Goal: Transaction & Acquisition: Purchase product/service

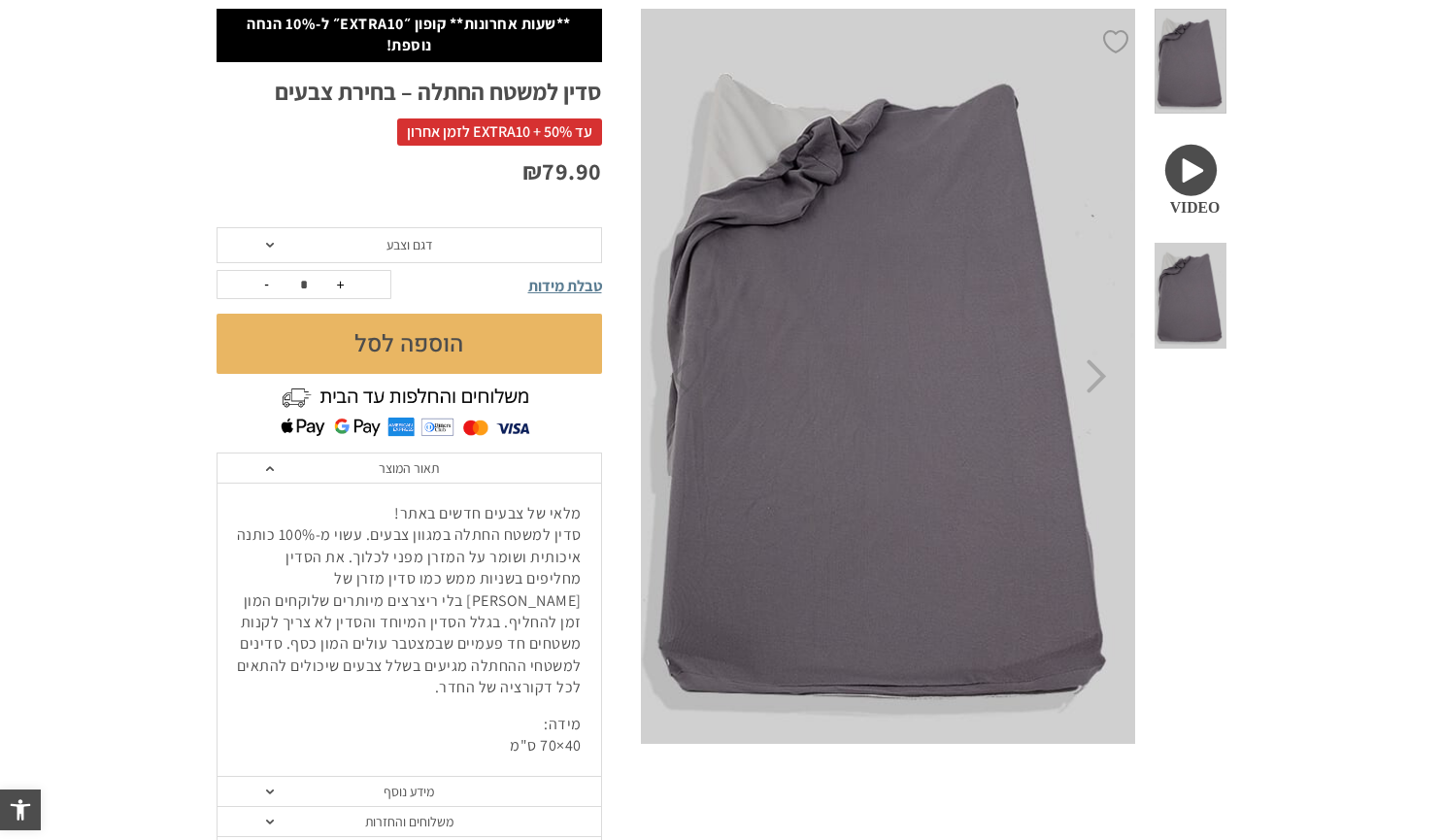
scroll to position [225, 0]
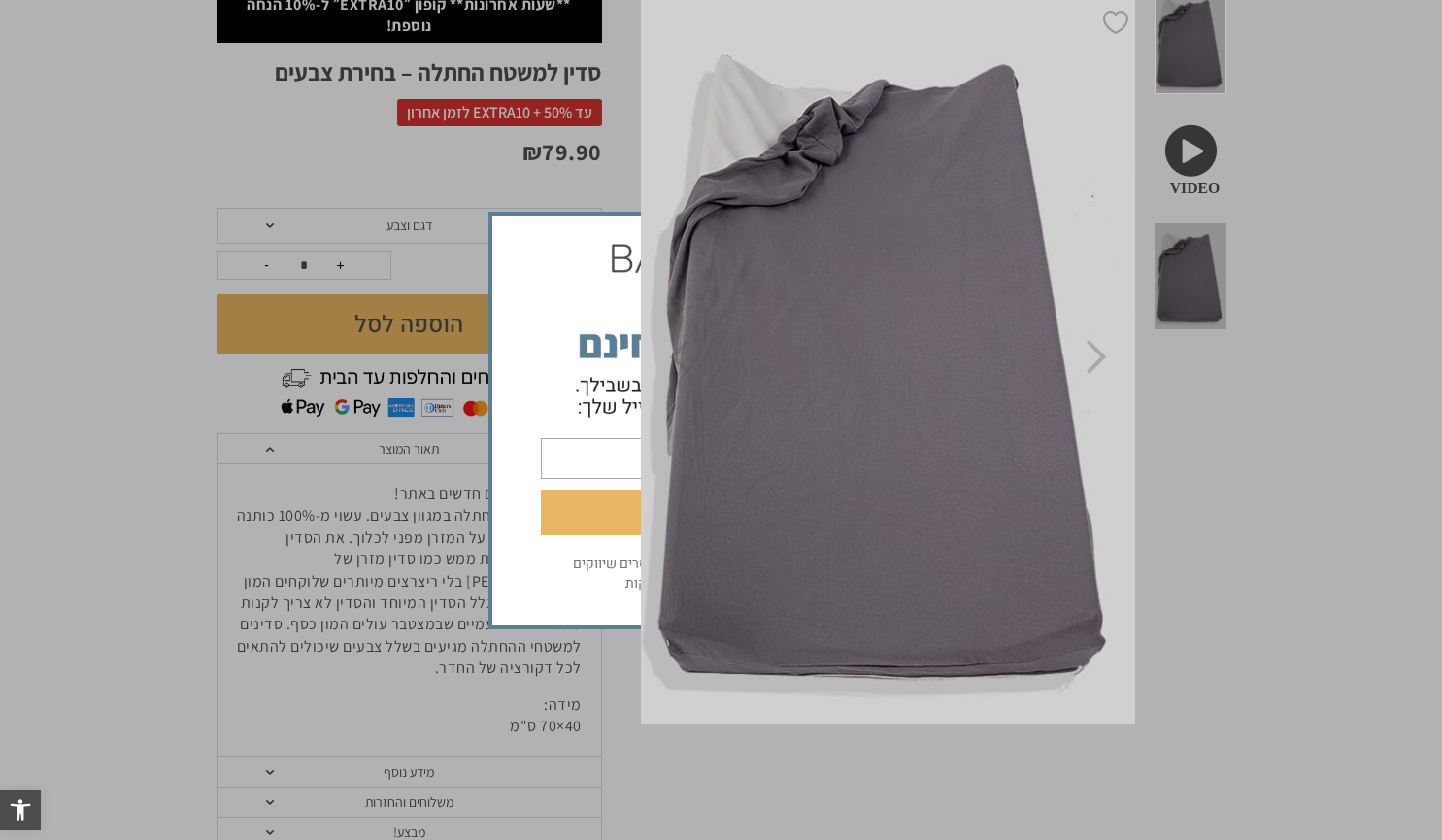
click at [1201, 209] on div "פנקו אותי בהטבה לחיצה על הכפתור מהווה אישור לקבלת מסרים שיווקים מחברת אריה בגדי…" at bounding box center [721, 420] width 1442 height 840
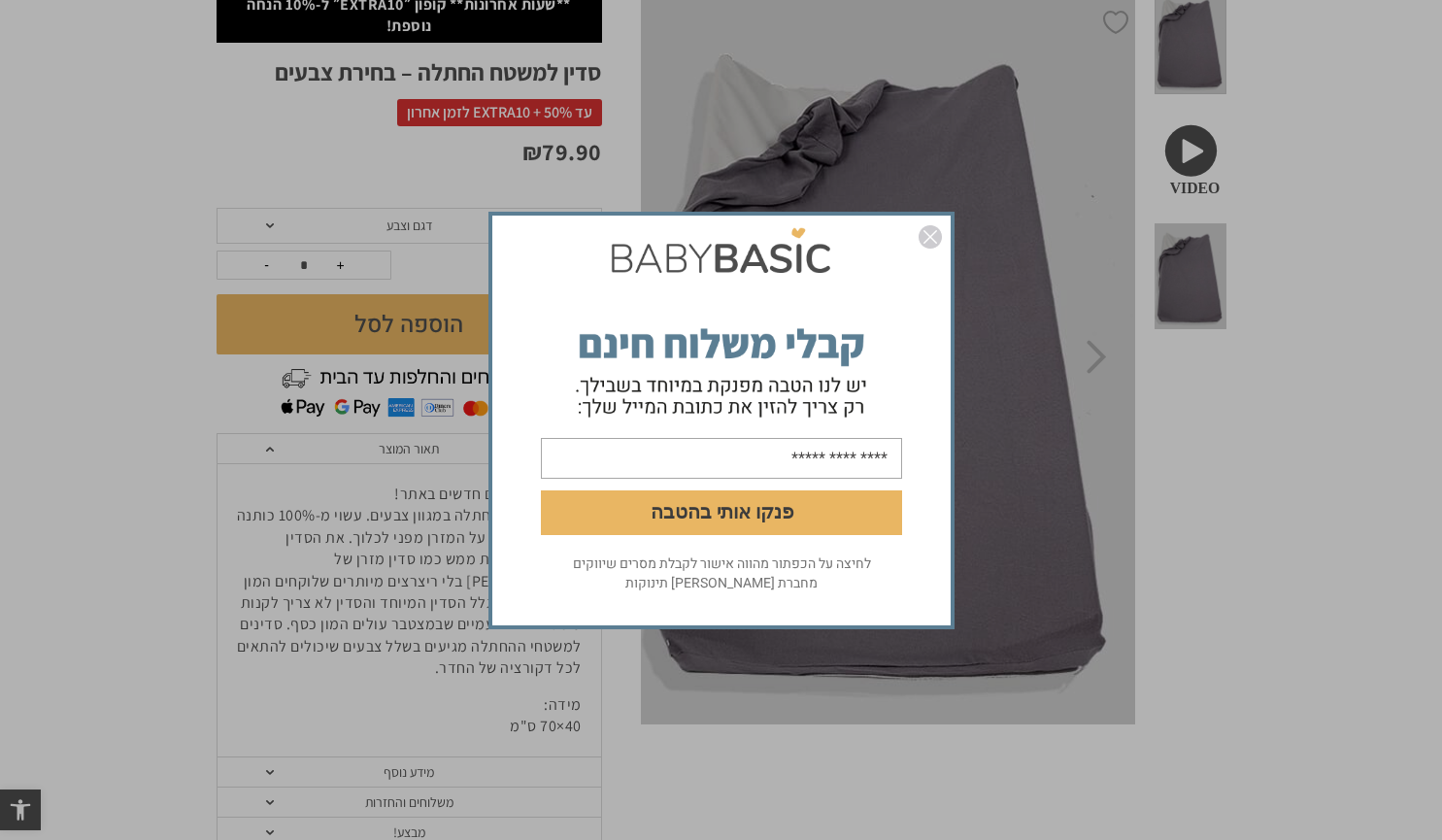
scroll to position [0, 0]
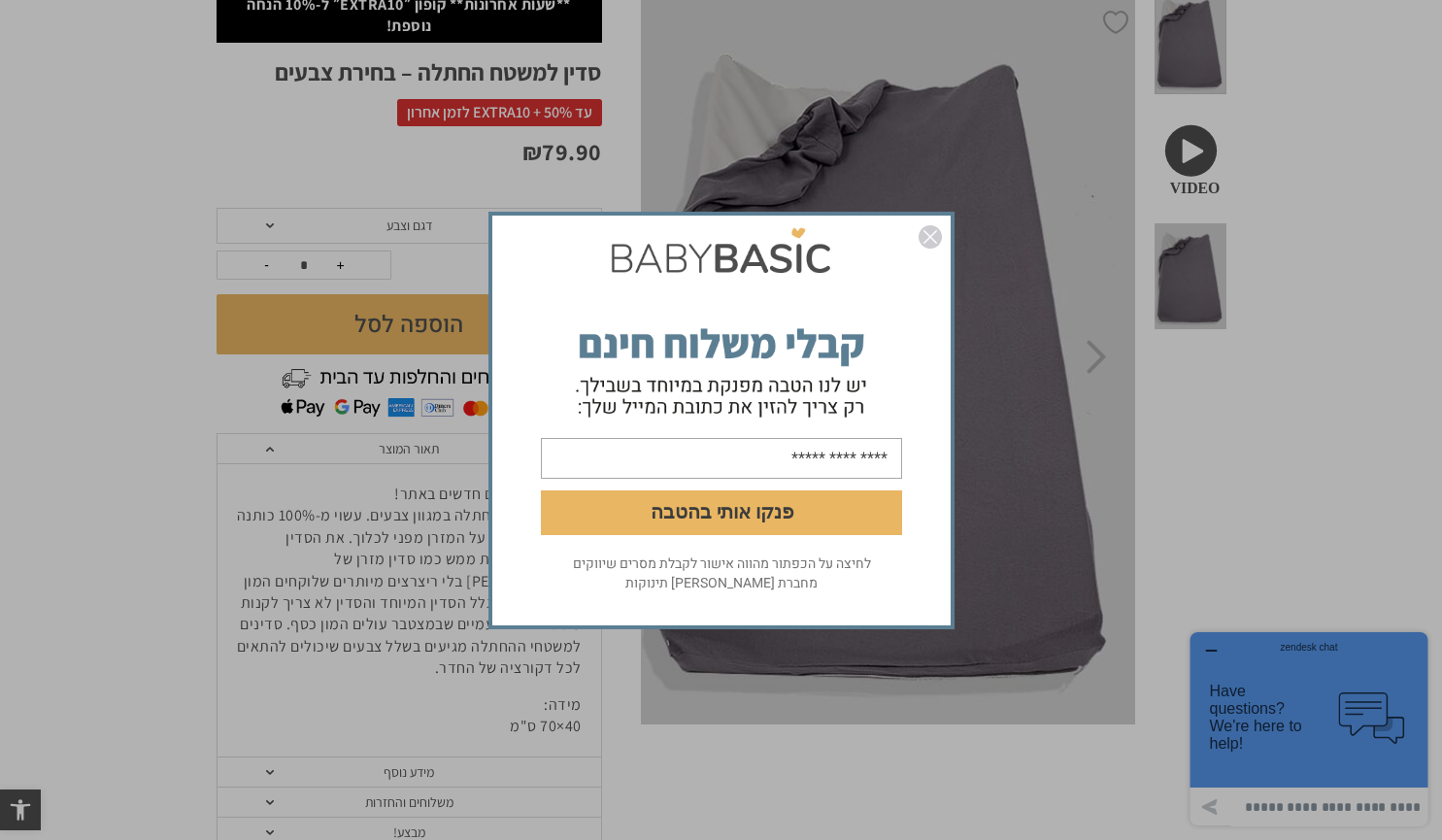
click at [926, 236] on img "סגור" at bounding box center [930, 237] width 23 height 23
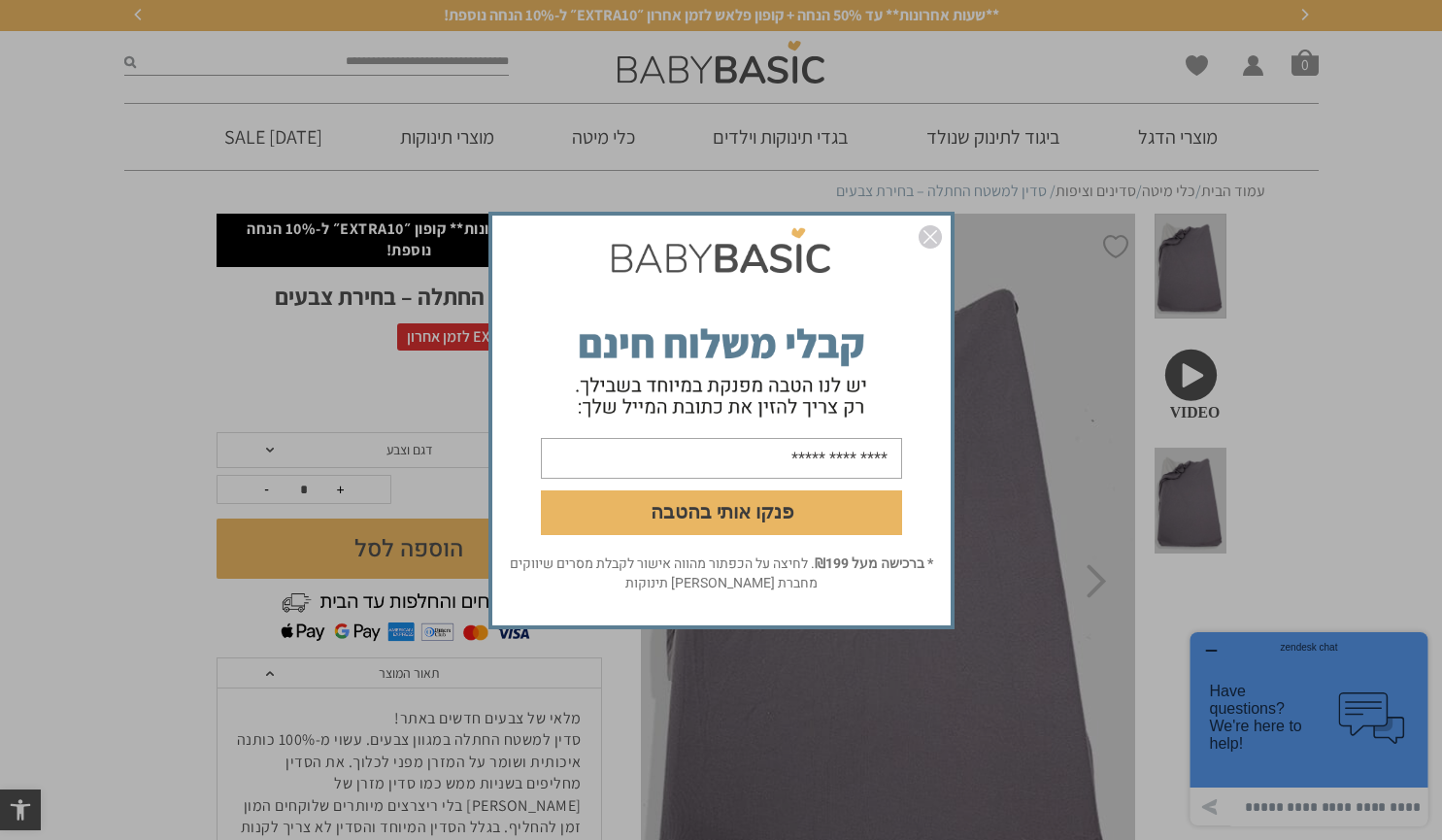
click at [447, 449] on div "פנקו אותי בהטבה * ברכישה מעל ₪199 . לחיצה על הכפתור מהווה אישור לקבלת מסרים שיו…" at bounding box center [721, 420] width 1442 height 840
click at [403, 444] on div "פנקו אותי בהטבה * ברכישה מעל ₪199 . לחיצה על הכפתור מהווה אישור לקבלת מסרים שיו…" at bounding box center [721, 420] width 1442 height 840
click at [932, 237] on img "סגור" at bounding box center [930, 237] width 23 height 23
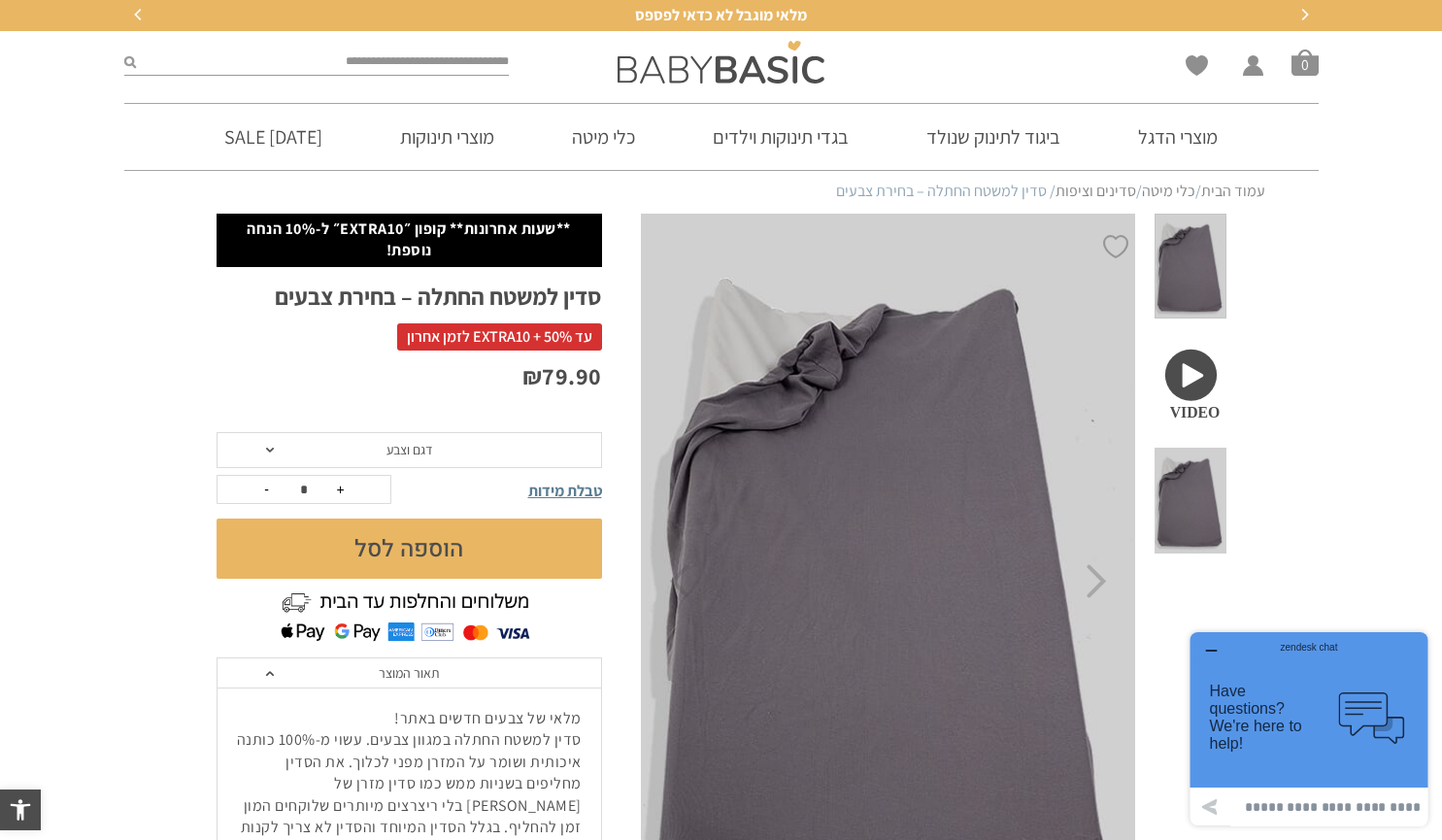
click at [133, 15] on icon "Previous" at bounding box center [139, 15] width 12 height 12
click at [569, 456] on span "דגם וצבע" at bounding box center [410, 449] width 386 height 37
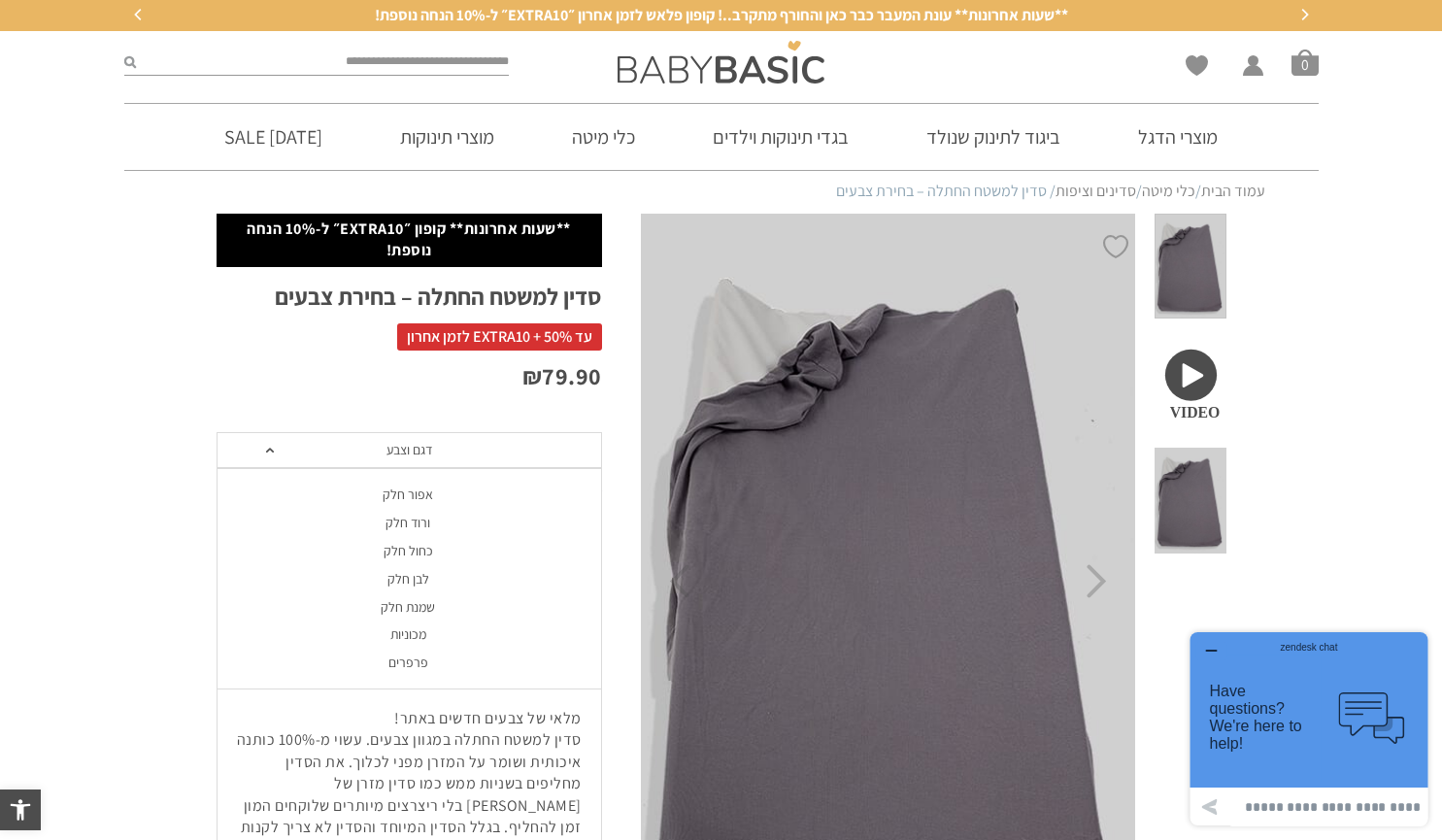
click at [423, 530] on div "ורוד חלק" at bounding box center [409, 522] width 386 height 17
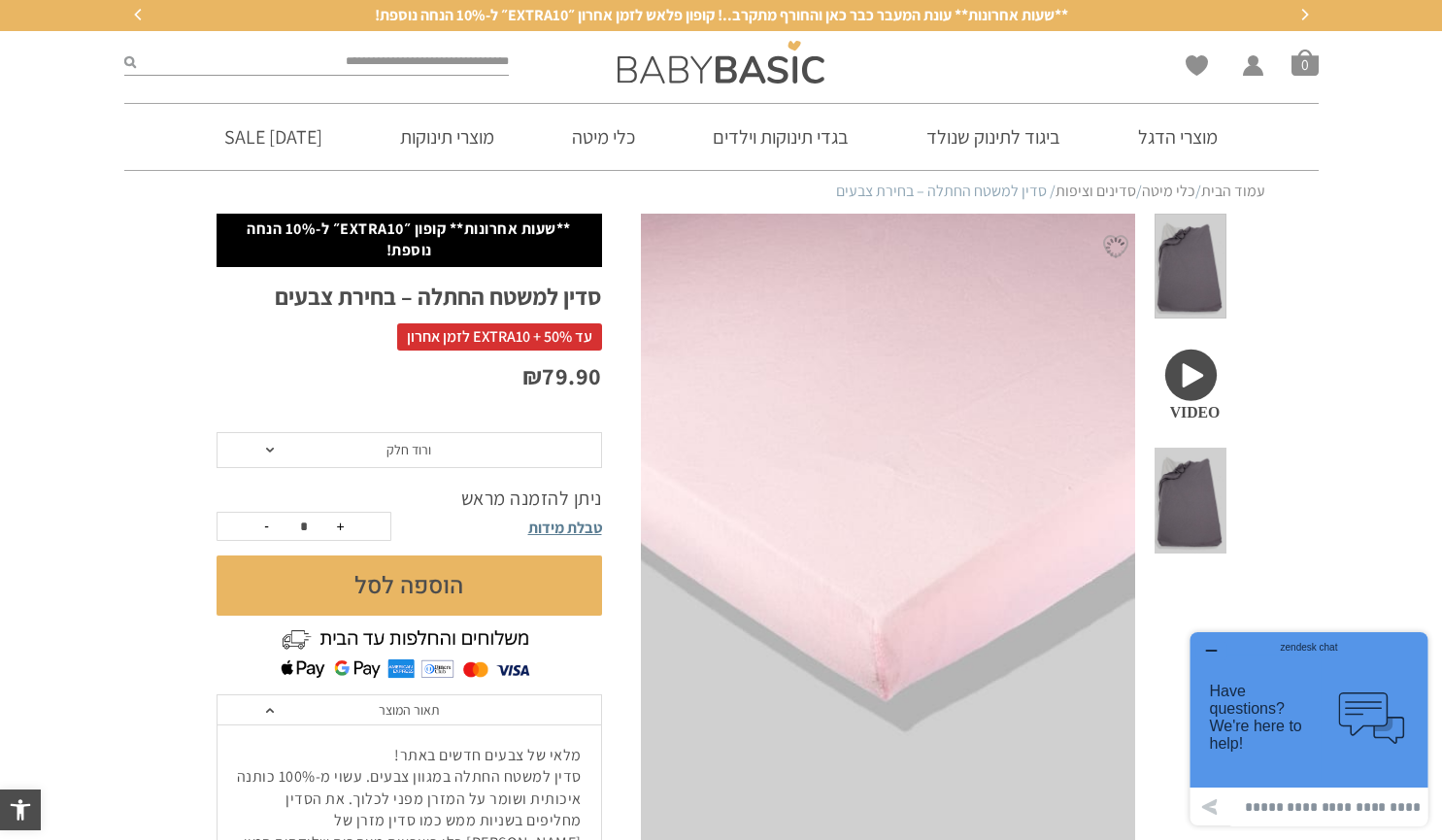
click at [527, 455] on span "ורוד חלק" at bounding box center [410, 449] width 386 height 37
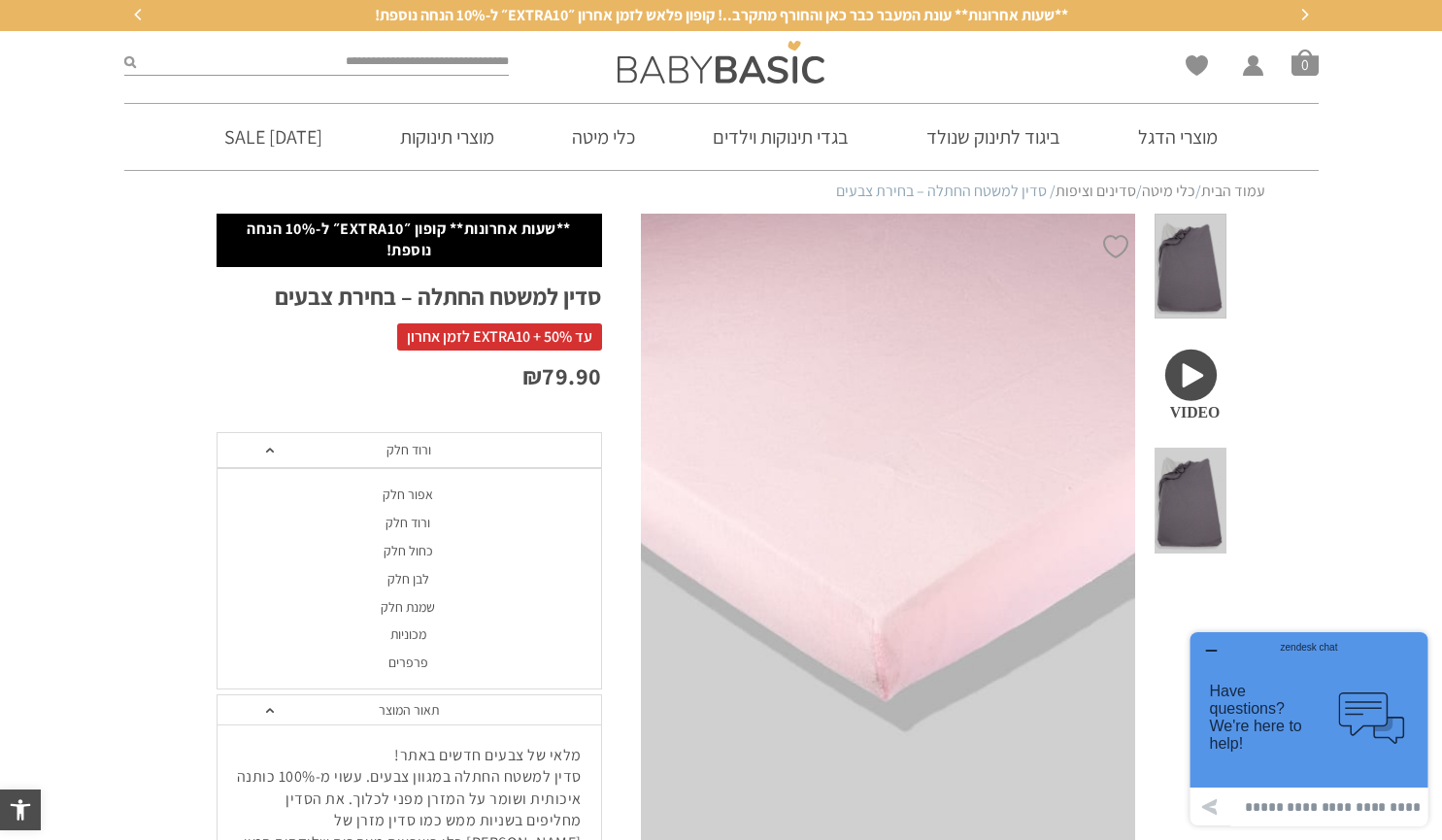
click at [446, 607] on div "שמנת חלק" at bounding box center [409, 606] width 386 height 17
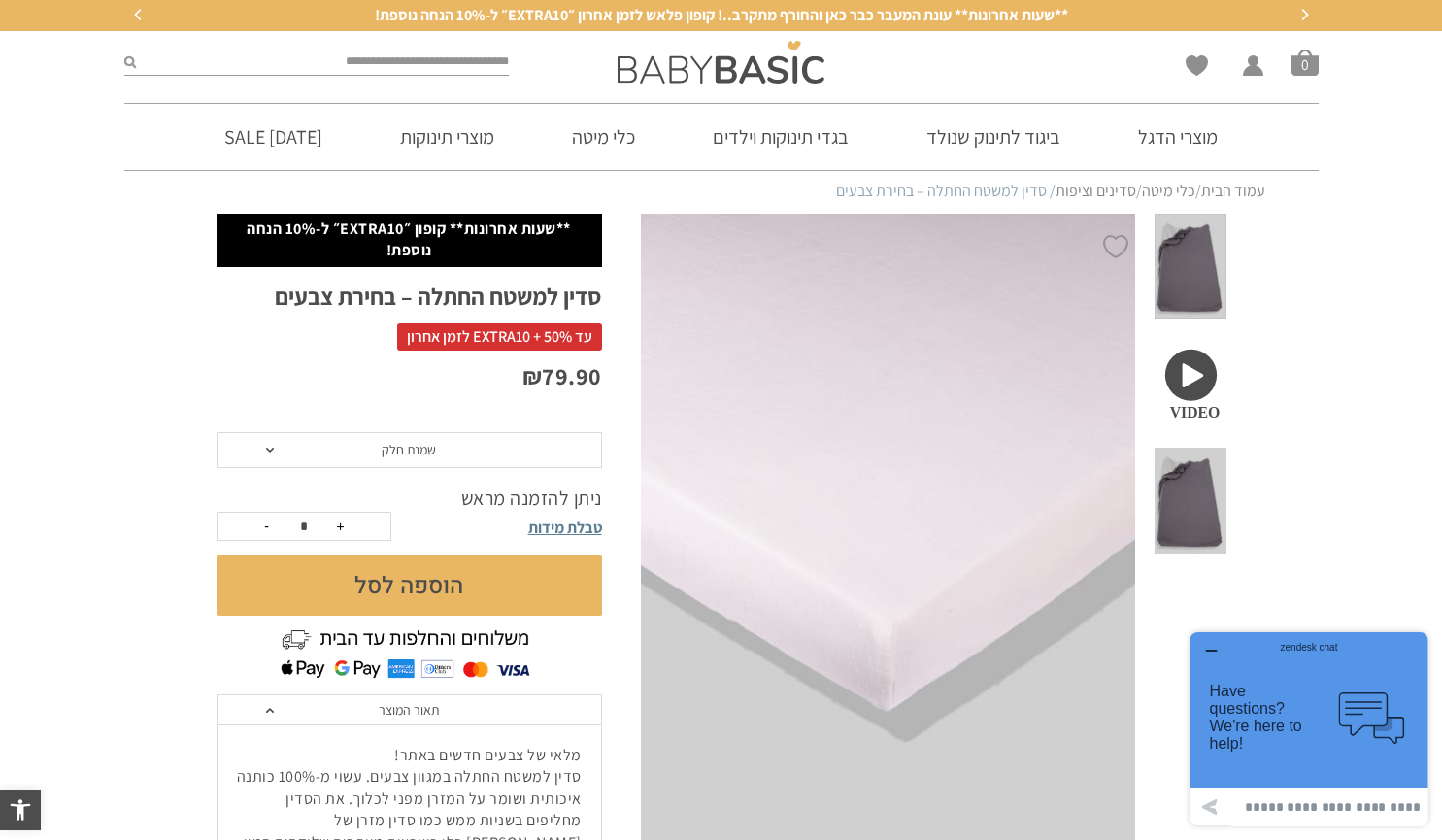
click at [391, 443] on span "שמנת חלק" at bounding box center [409, 449] width 55 height 18
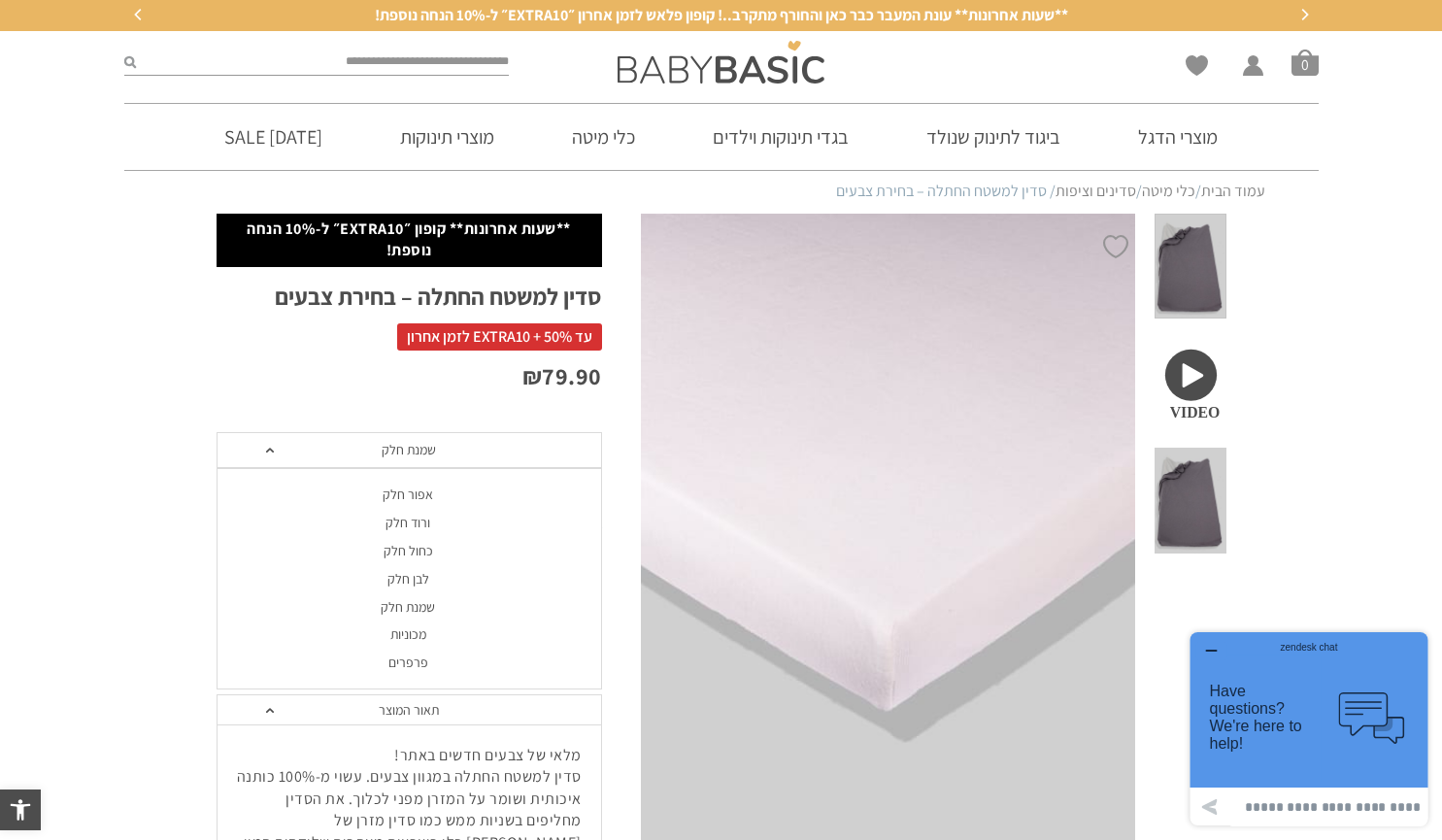
click at [414, 632] on div "מכוניות" at bounding box center [409, 634] width 386 height 17
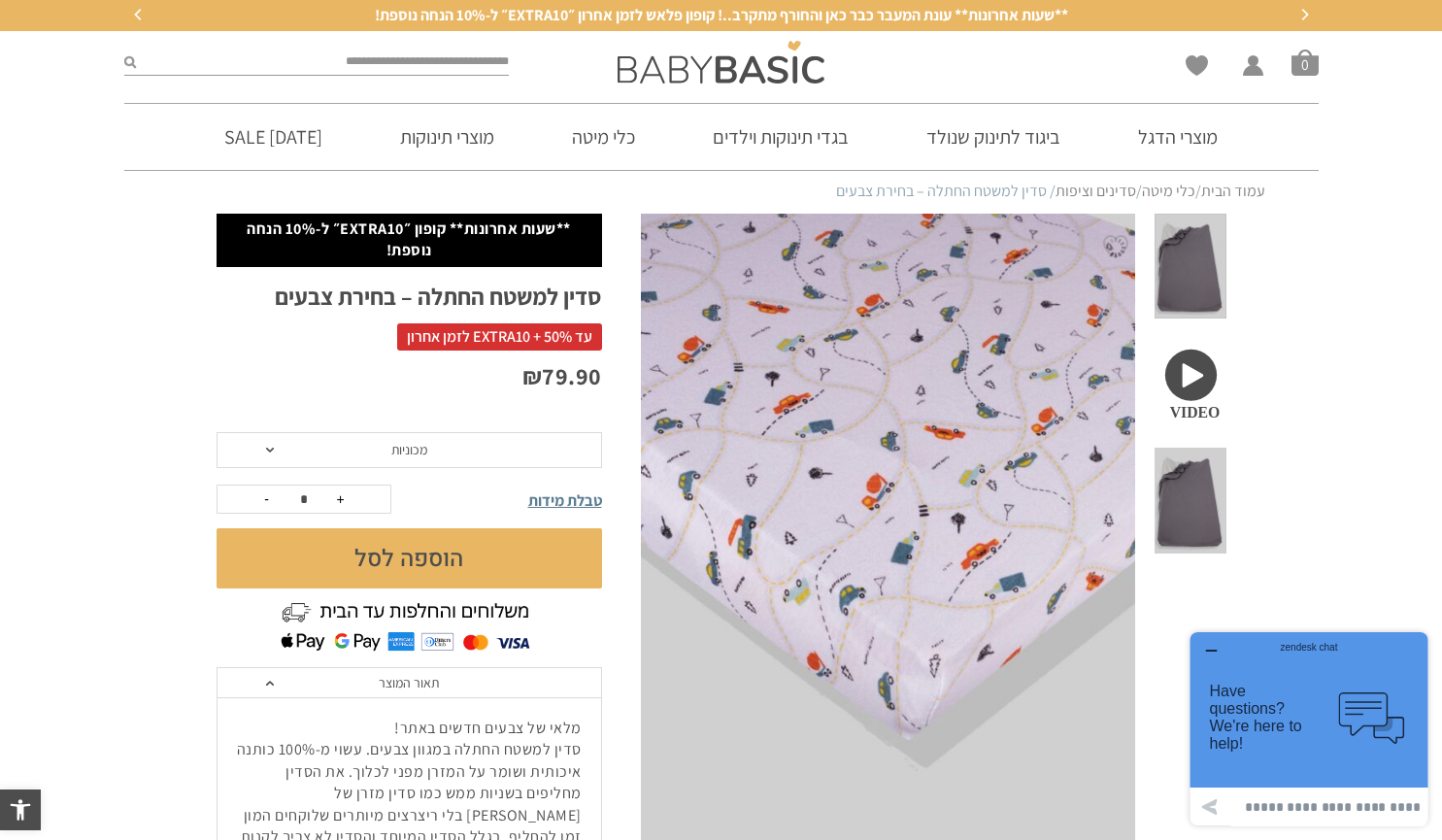
click at [470, 438] on span "מכוניות" at bounding box center [410, 449] width 386 height 37
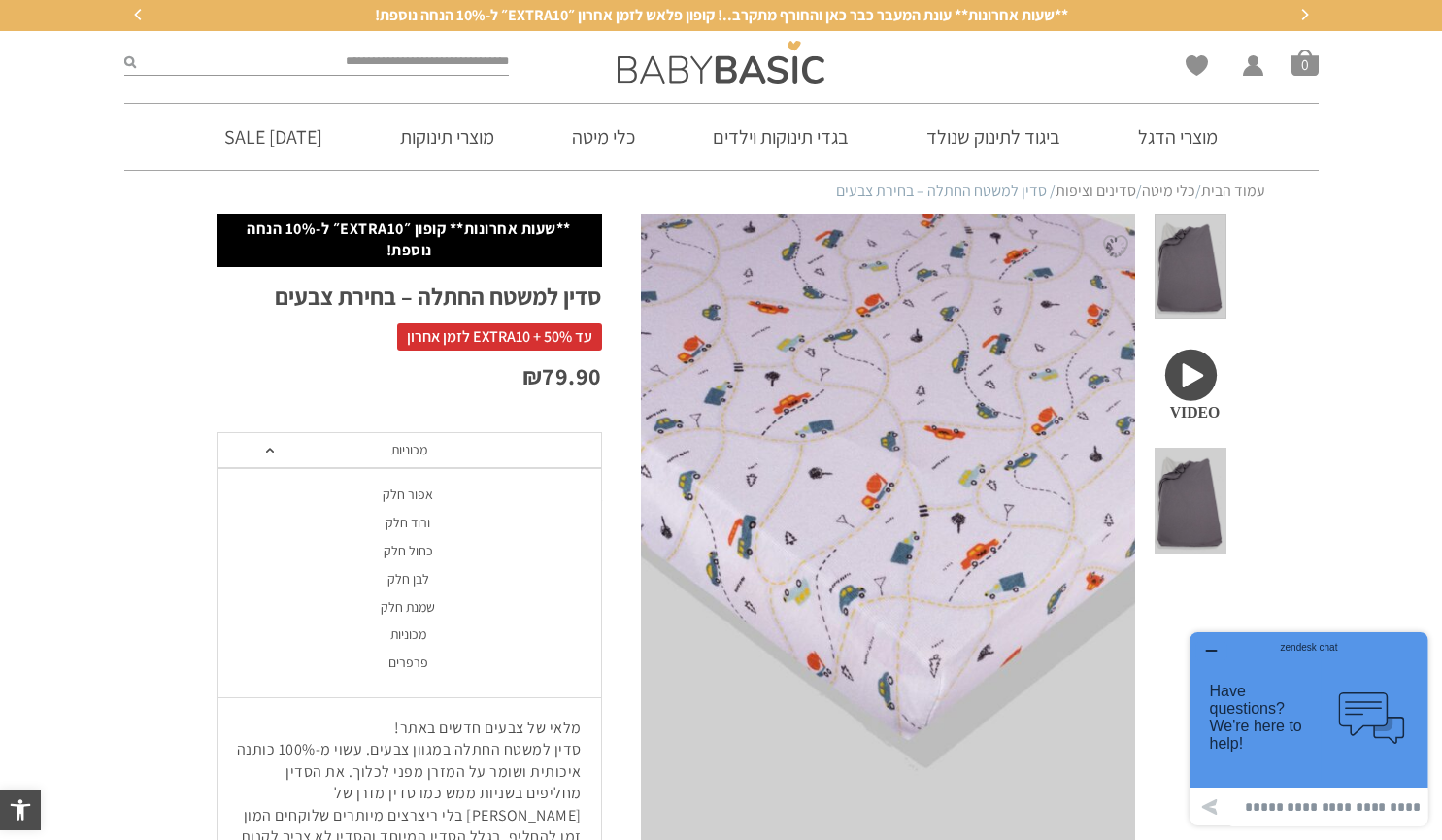
click at [431, 654] on div "פרפרים" at bounding box center [409, 662] width 386 height 17
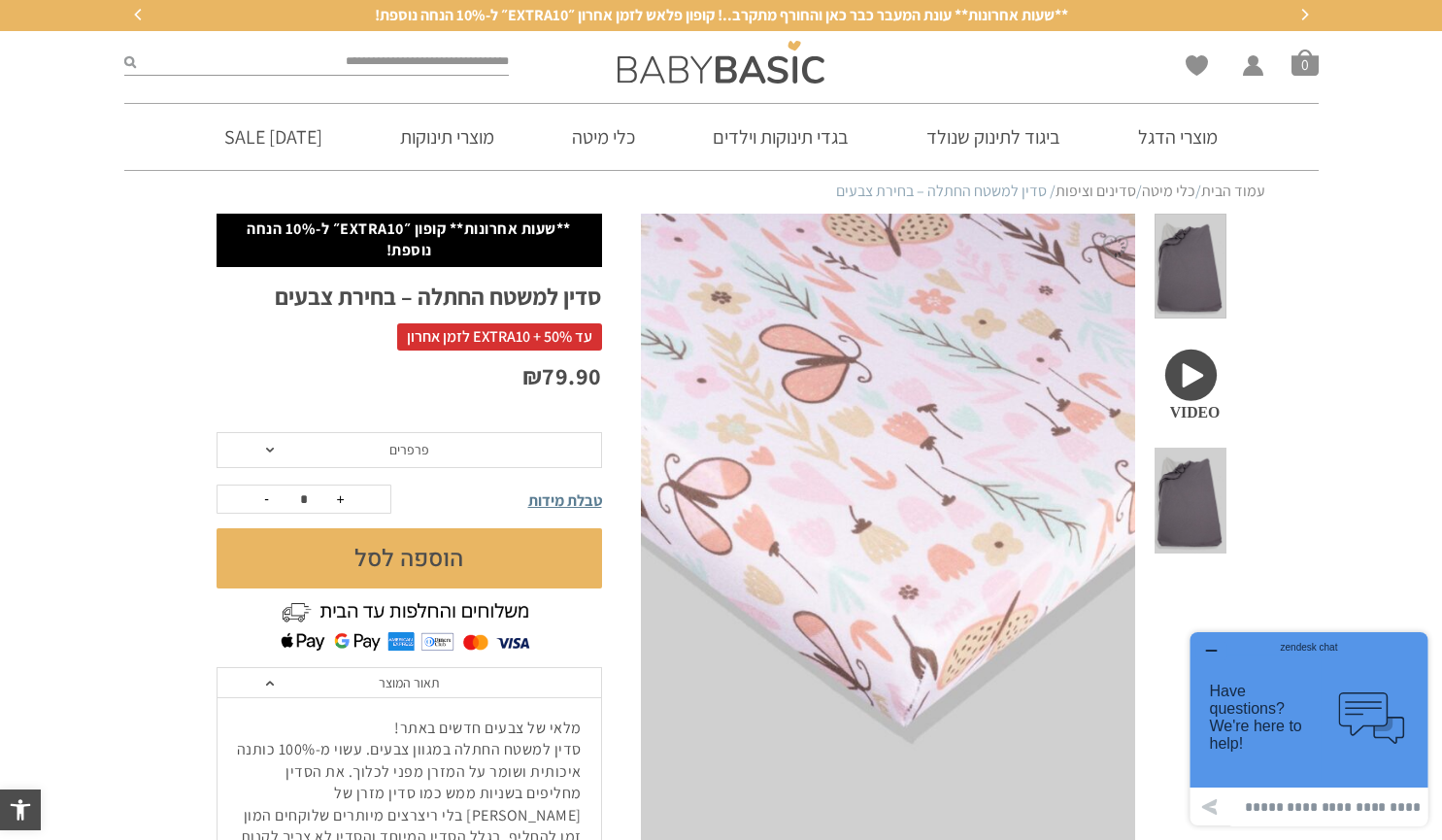
click at [468, 453] on span "פרפרים" at bounding box center [410, 449] width 386 height 37
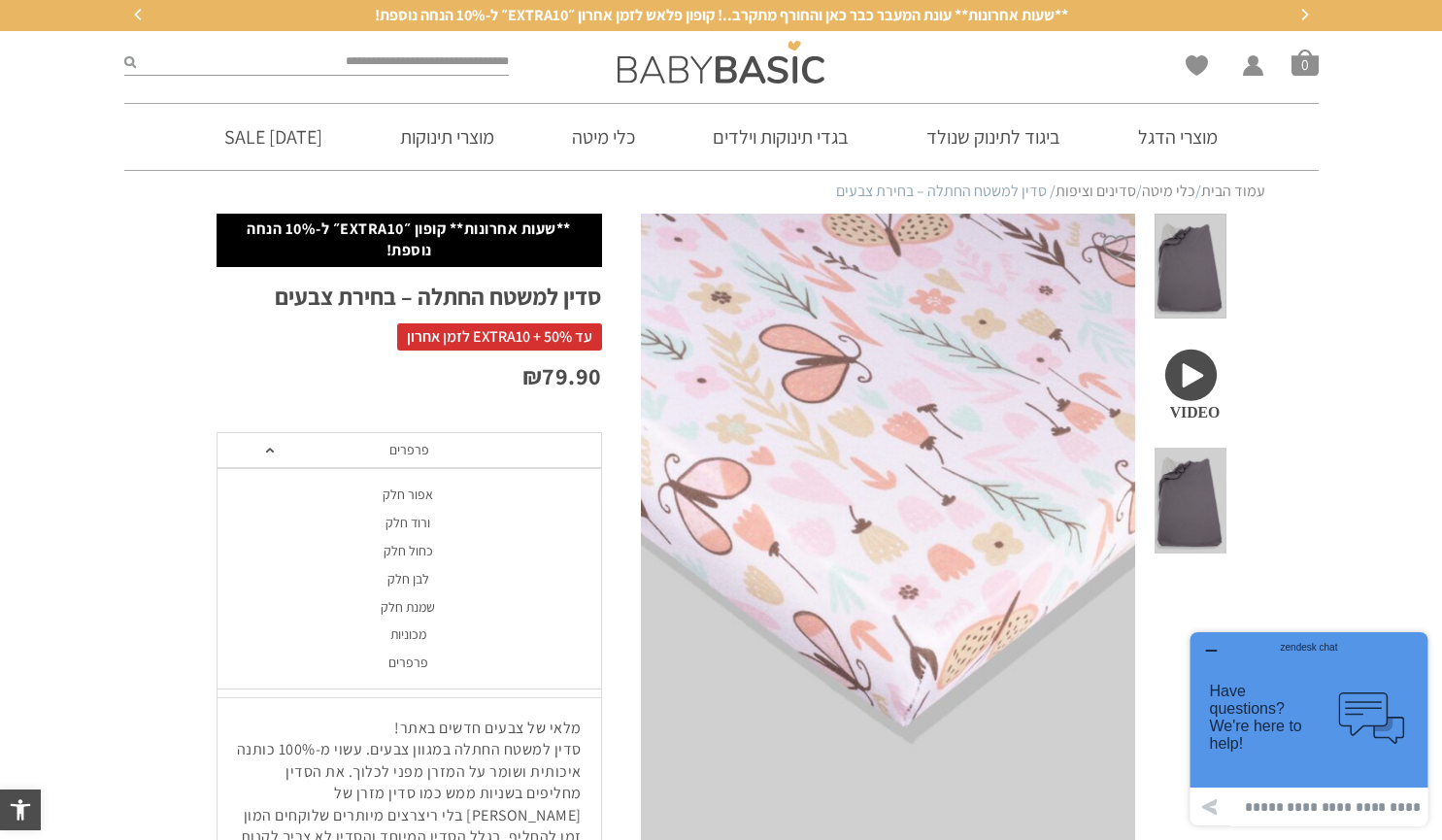
click at [435, 519] on div "ורוד חלק" at bounding box center [409, 522] width 386 height 17
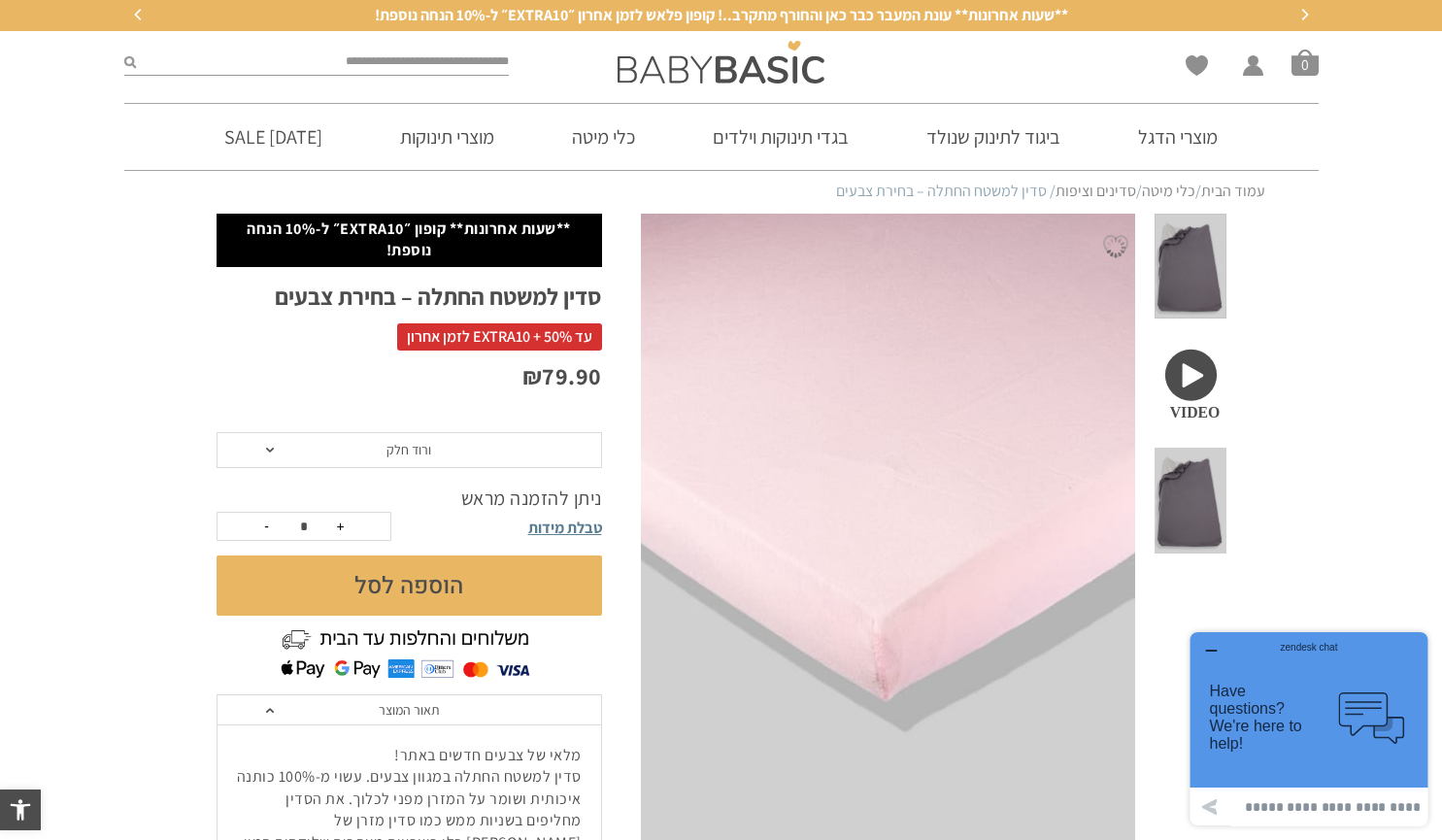
click at [435, 577] on button "הוספה לסל" at bounding box center [410, 585] width 386 height 61
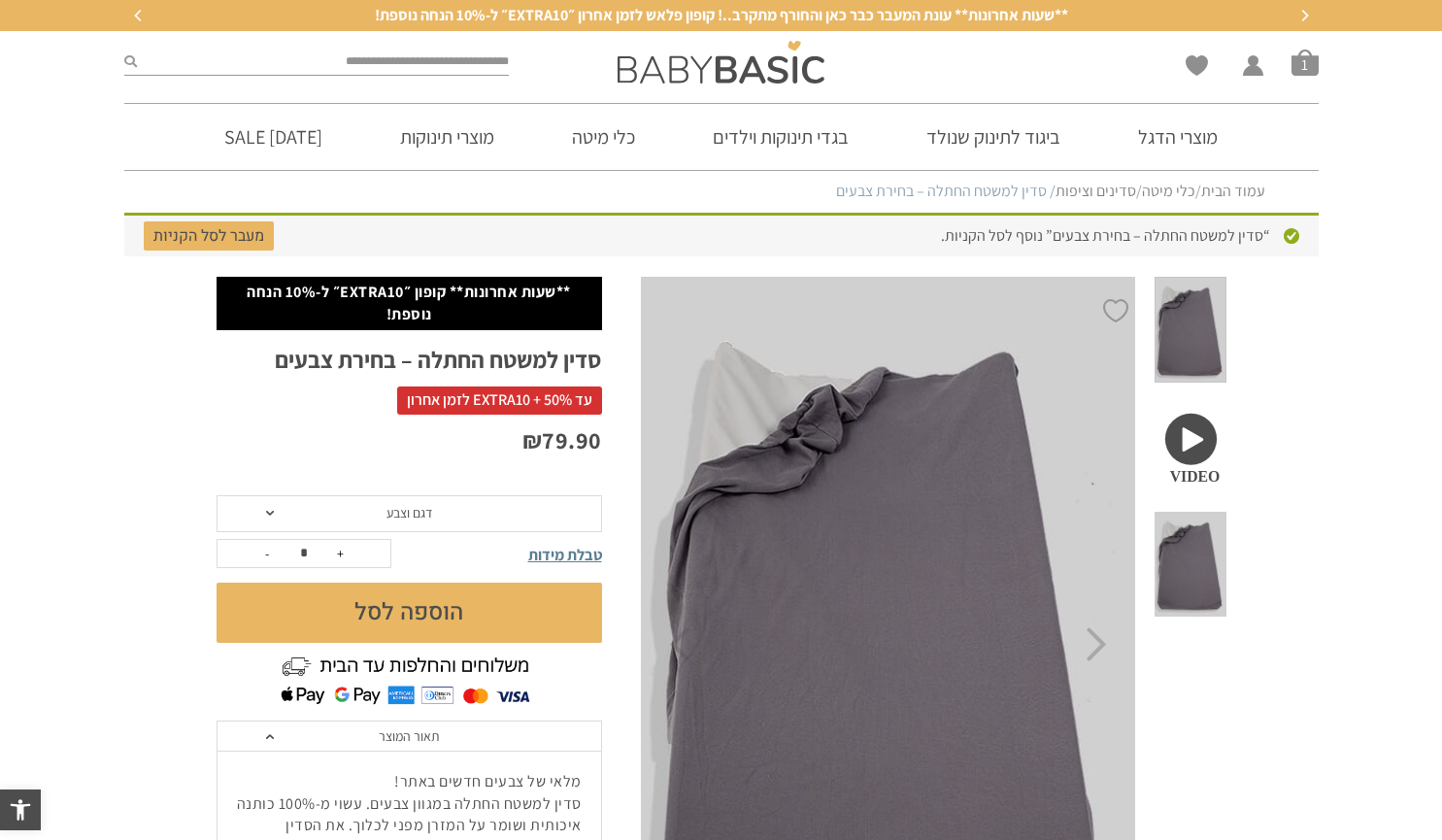
click at [1310, 59] on span "סל קניות" at bounding box center [1305, 62] width 27 height 27
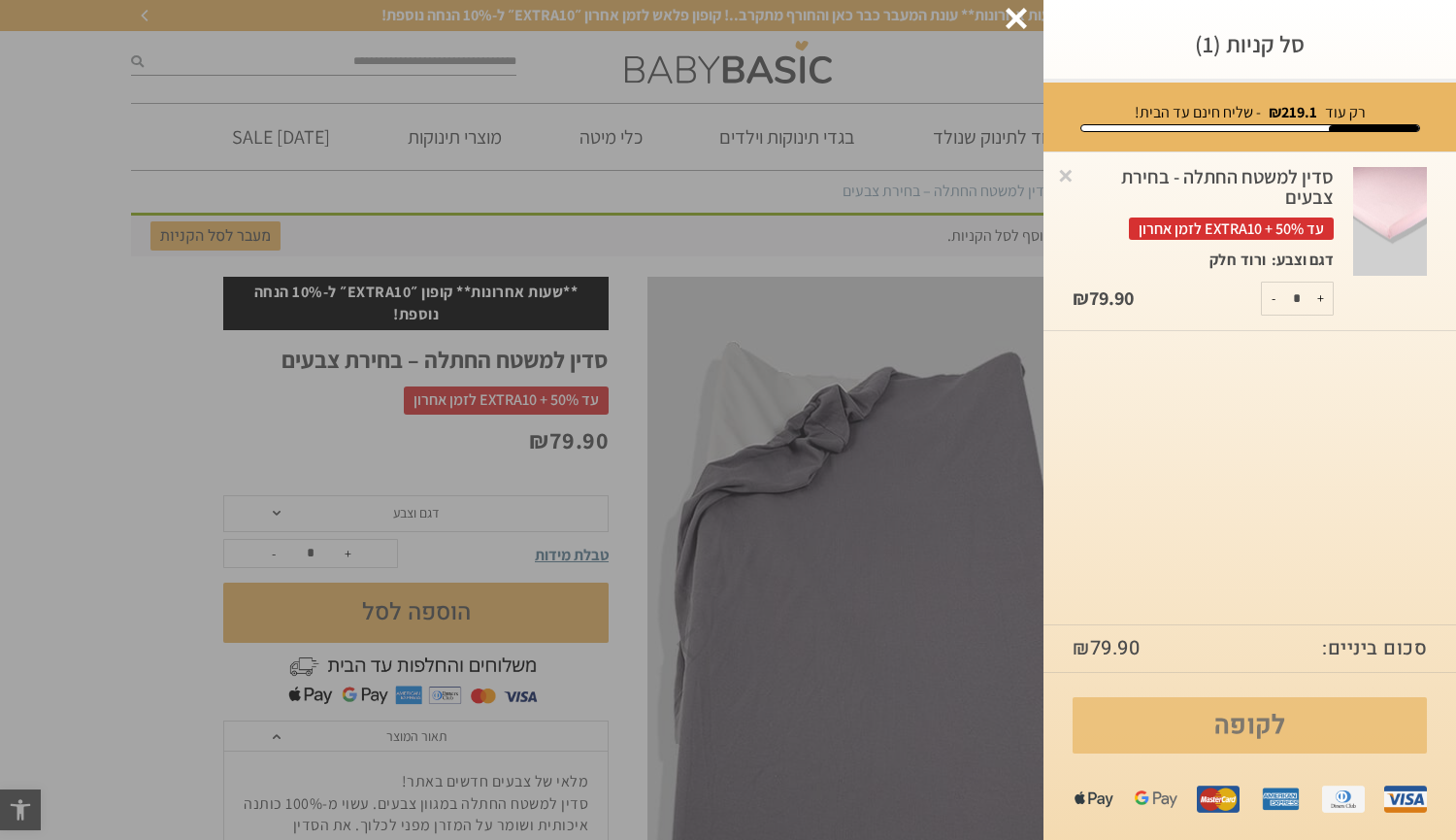
click at [1277, 723] on link "לקופה" at bounding box center [1249, 725] width 354 height 57
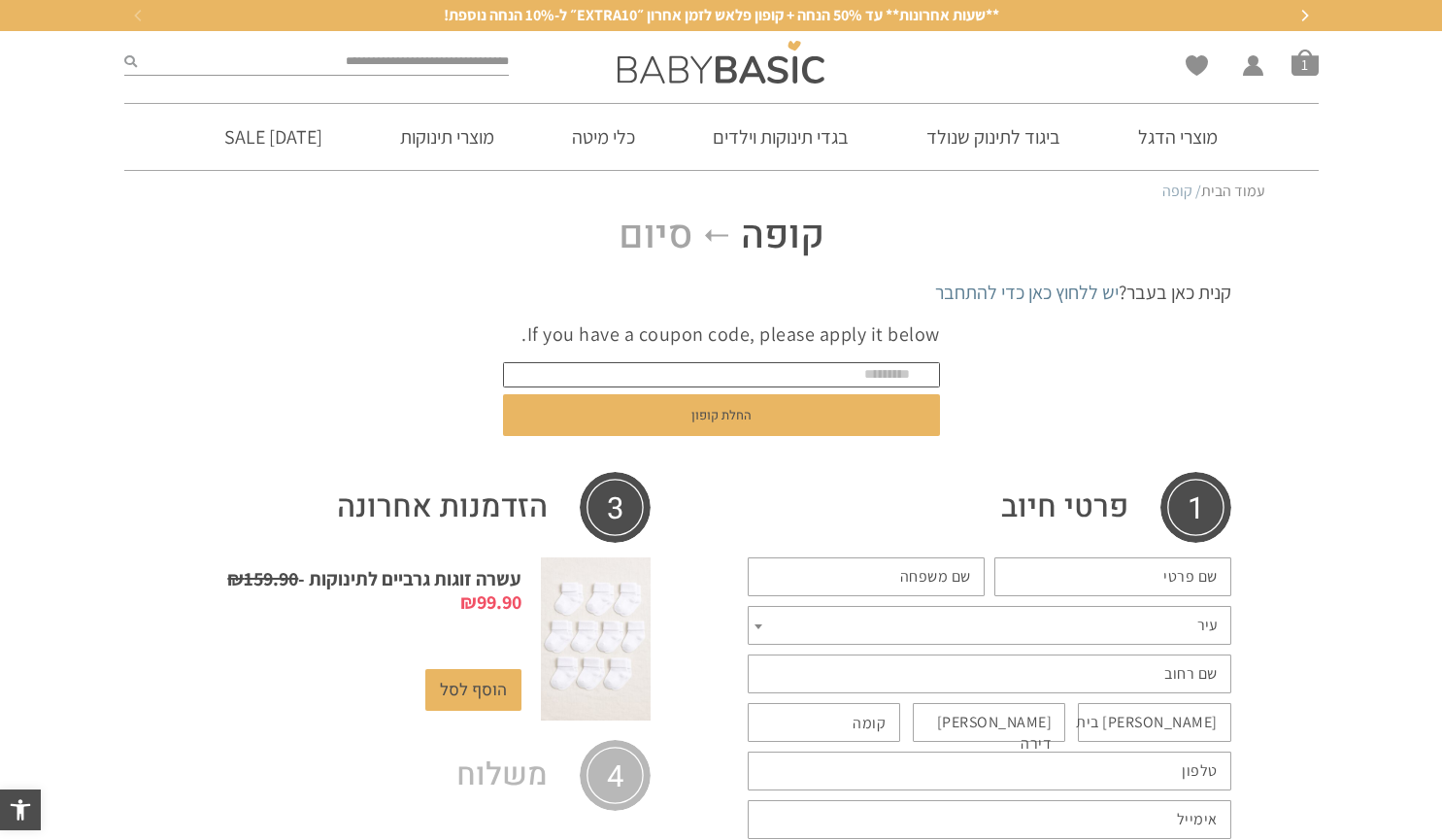
click at [877, 377] on input "text" at bounding box center [721, 374] width 437 height 25
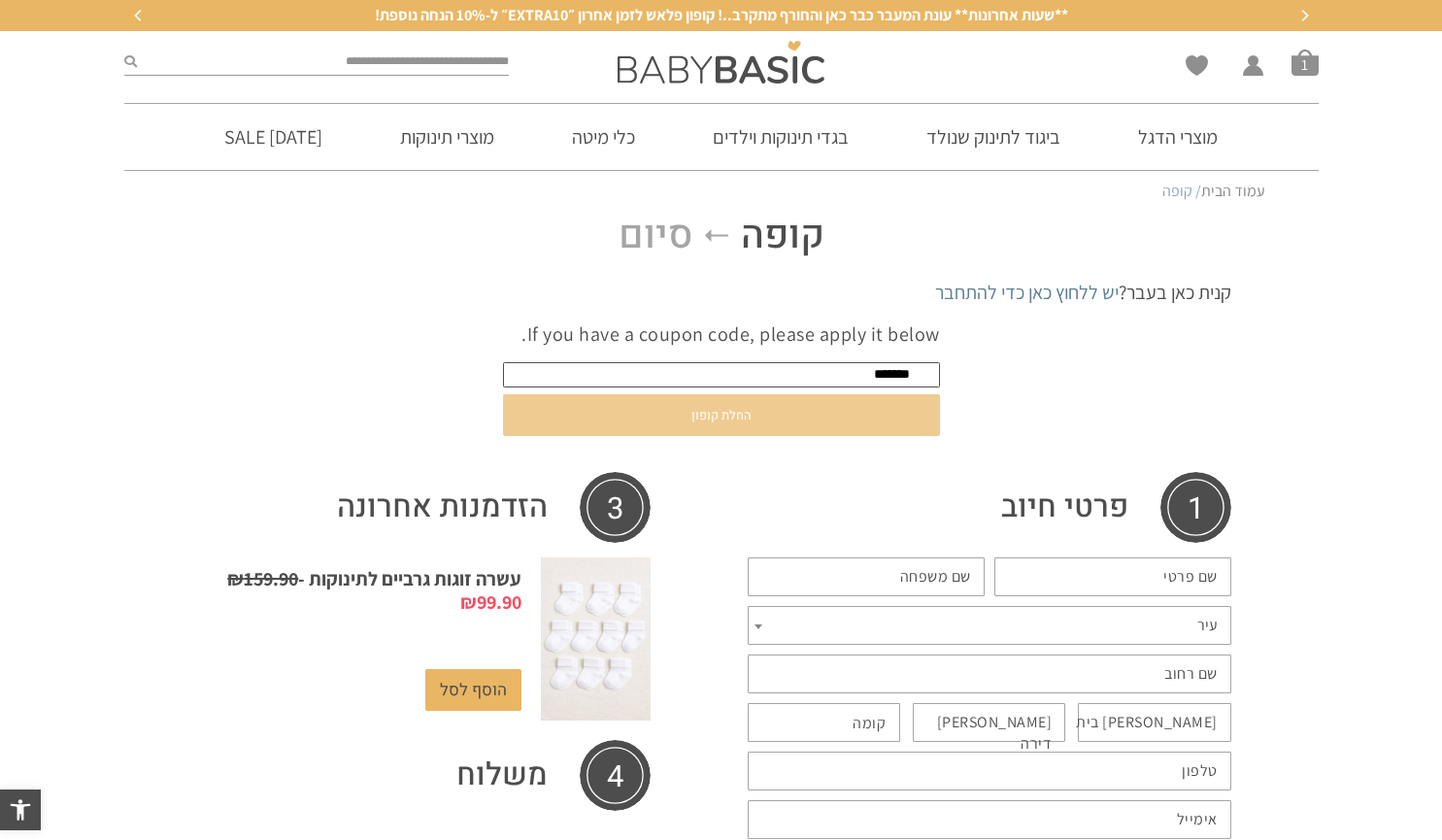
type input "*******"
click at [835, 410] on button "החלת קופון" at bounding box center [721, 415] width 437 height 42
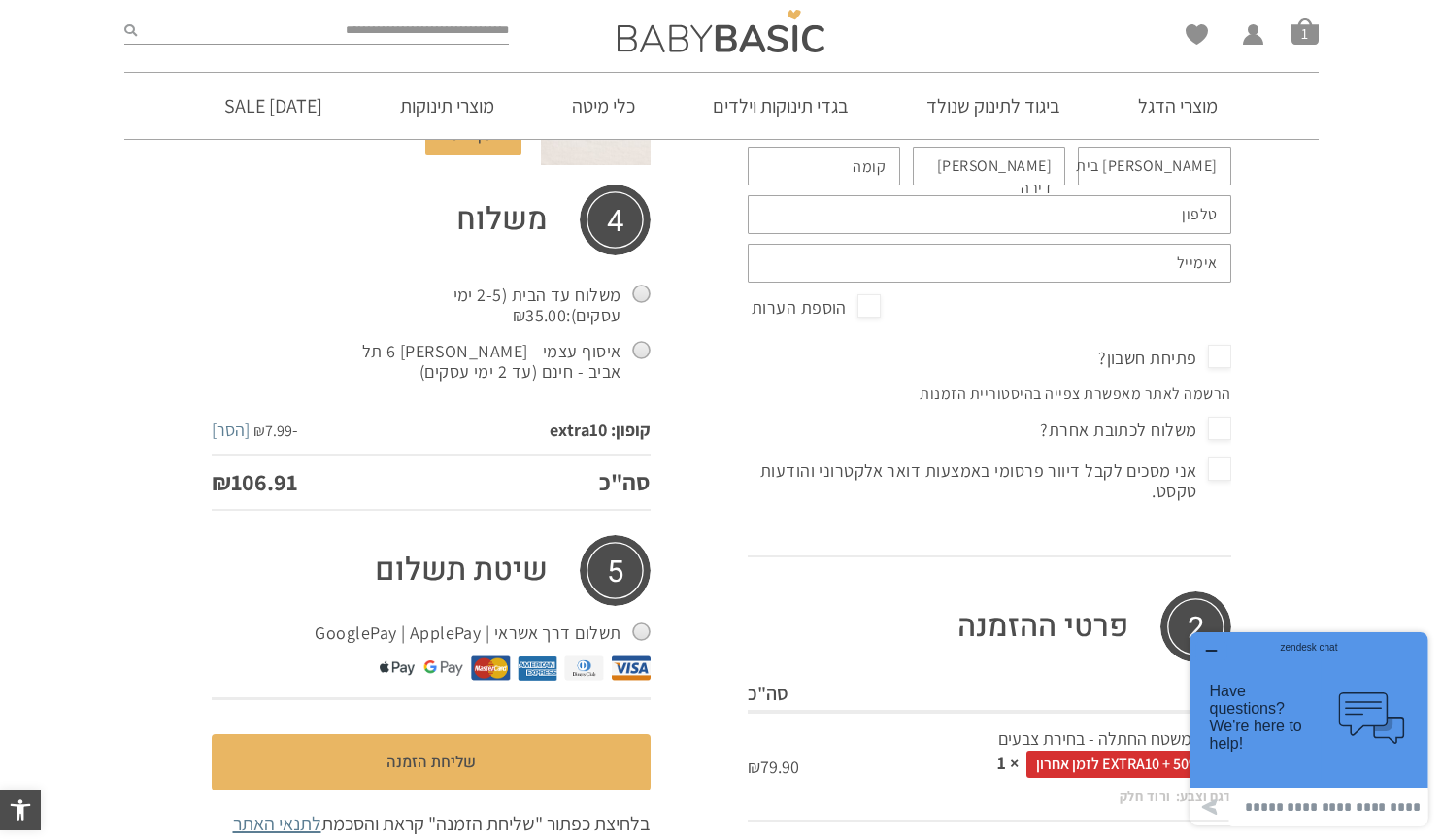
scroll to position [807, 0]
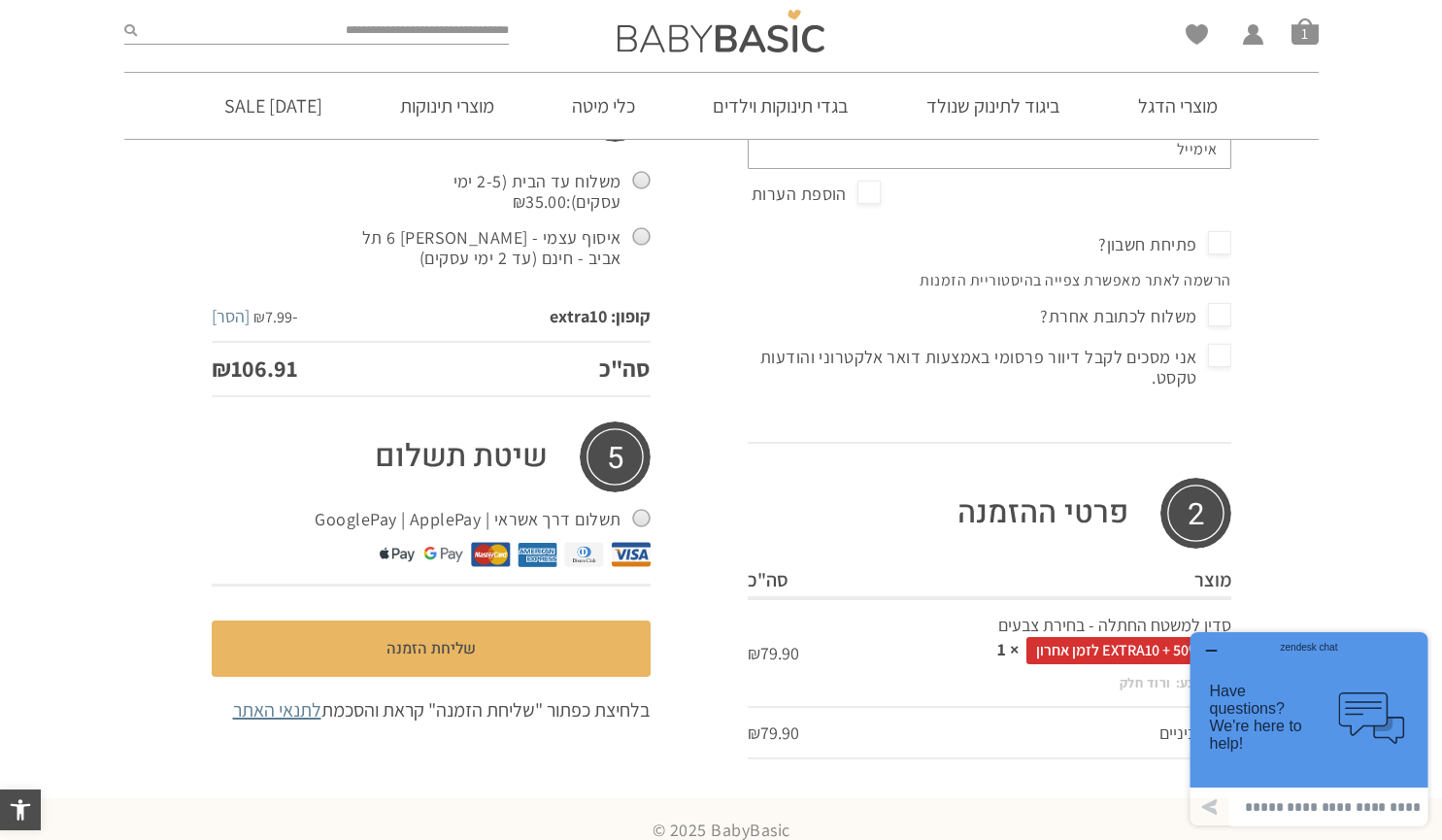
click at [1210, 650] on icon "button" at bounding box center [1211, 650] width 16 height 16
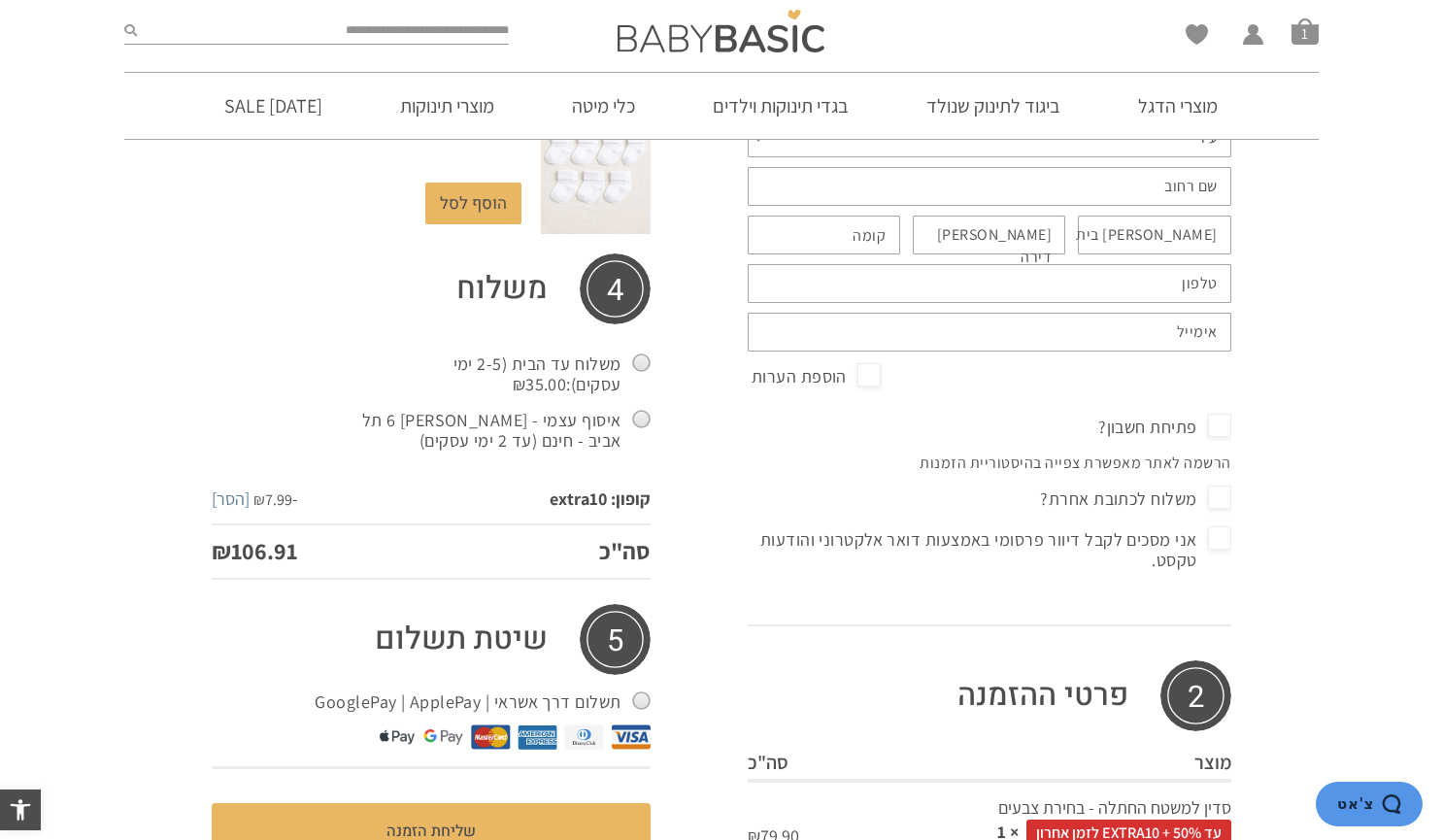
scroll to position [613, 0]
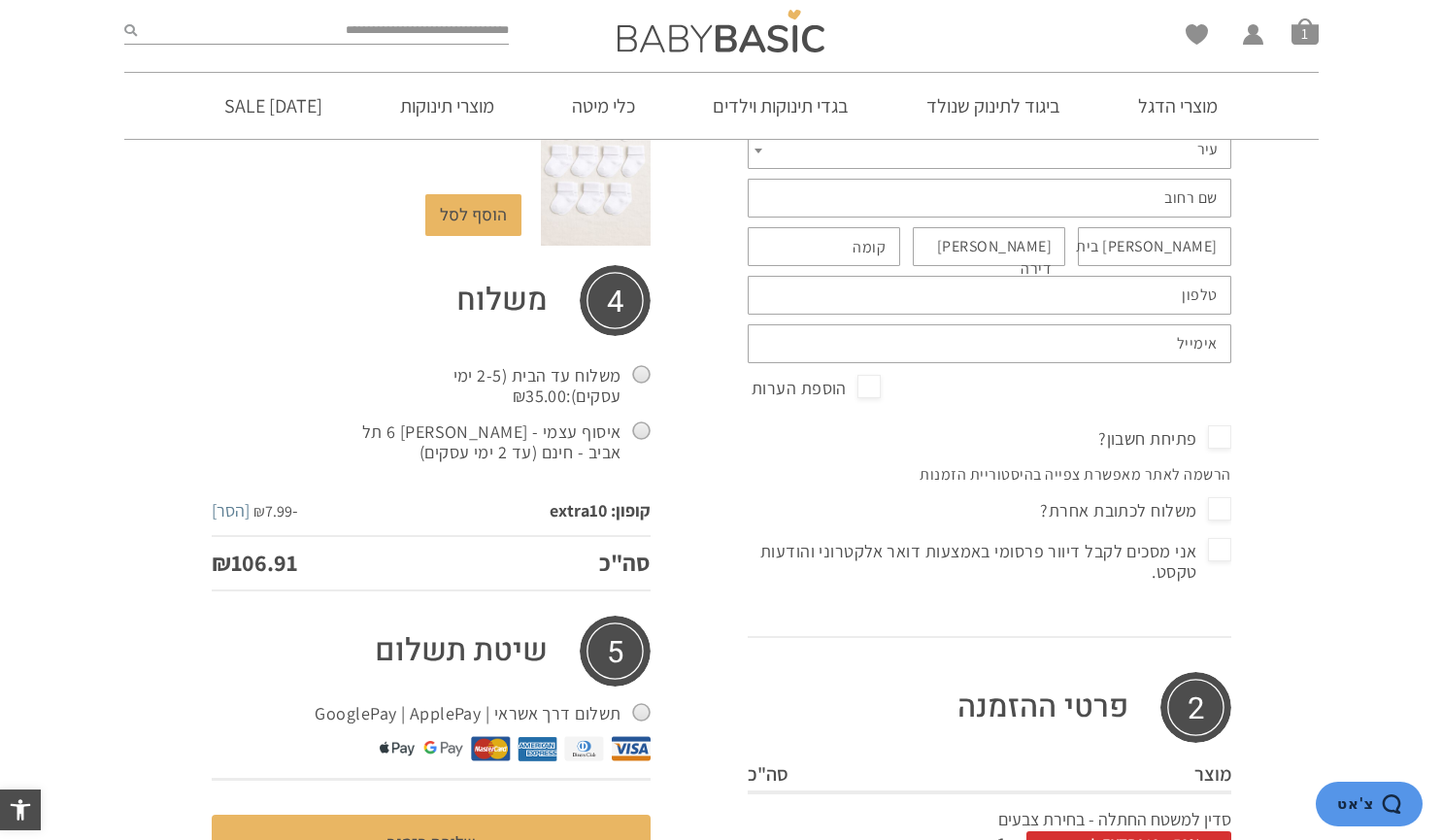
click at [573, 417] on label "איסוף עצמי - הקישון 6 תל אביב - חינם (עד 2 ימי עסקים)" at bounding box center [503, 442] width 293 height 52
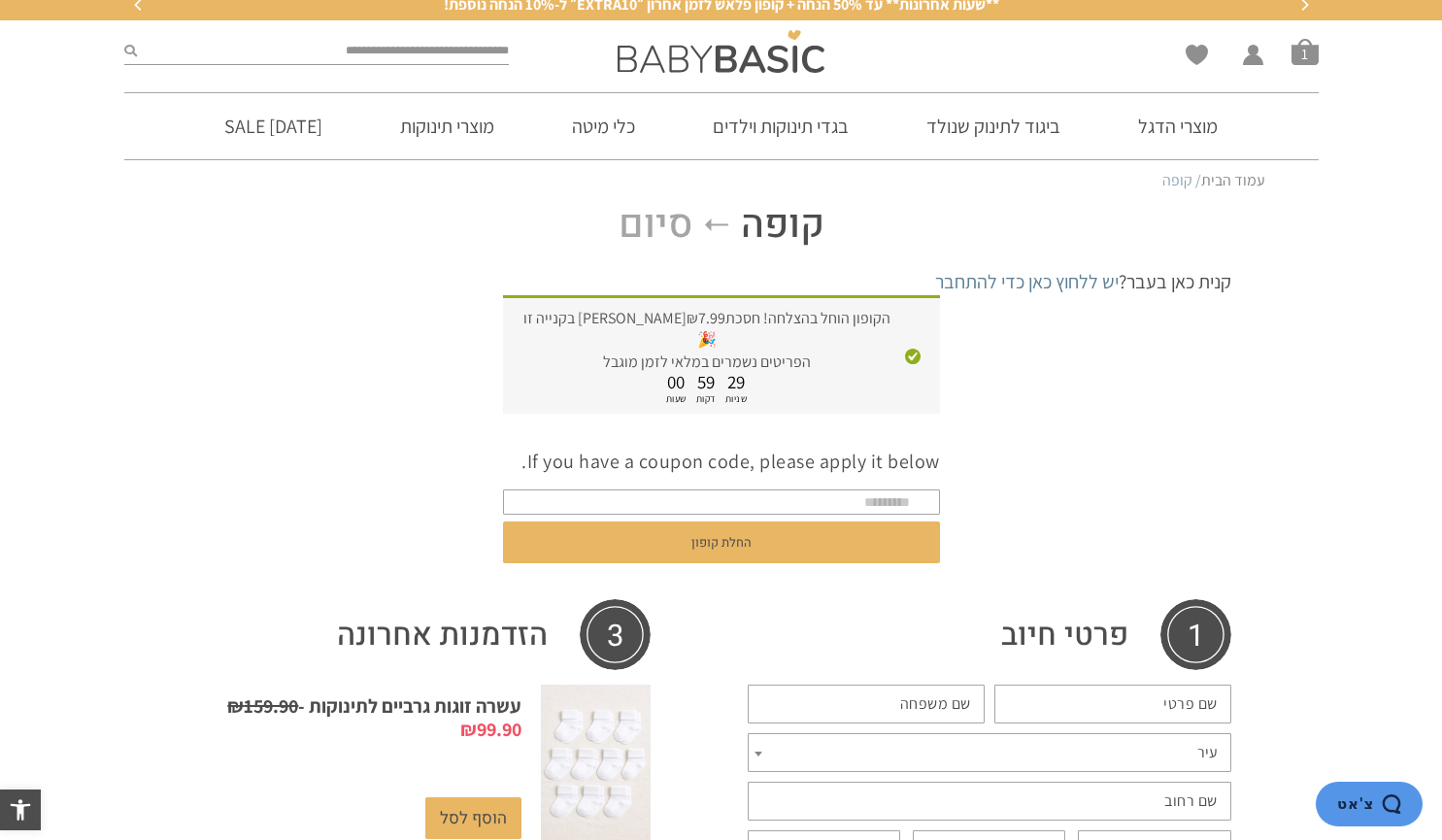
scroll to position [0, 0]
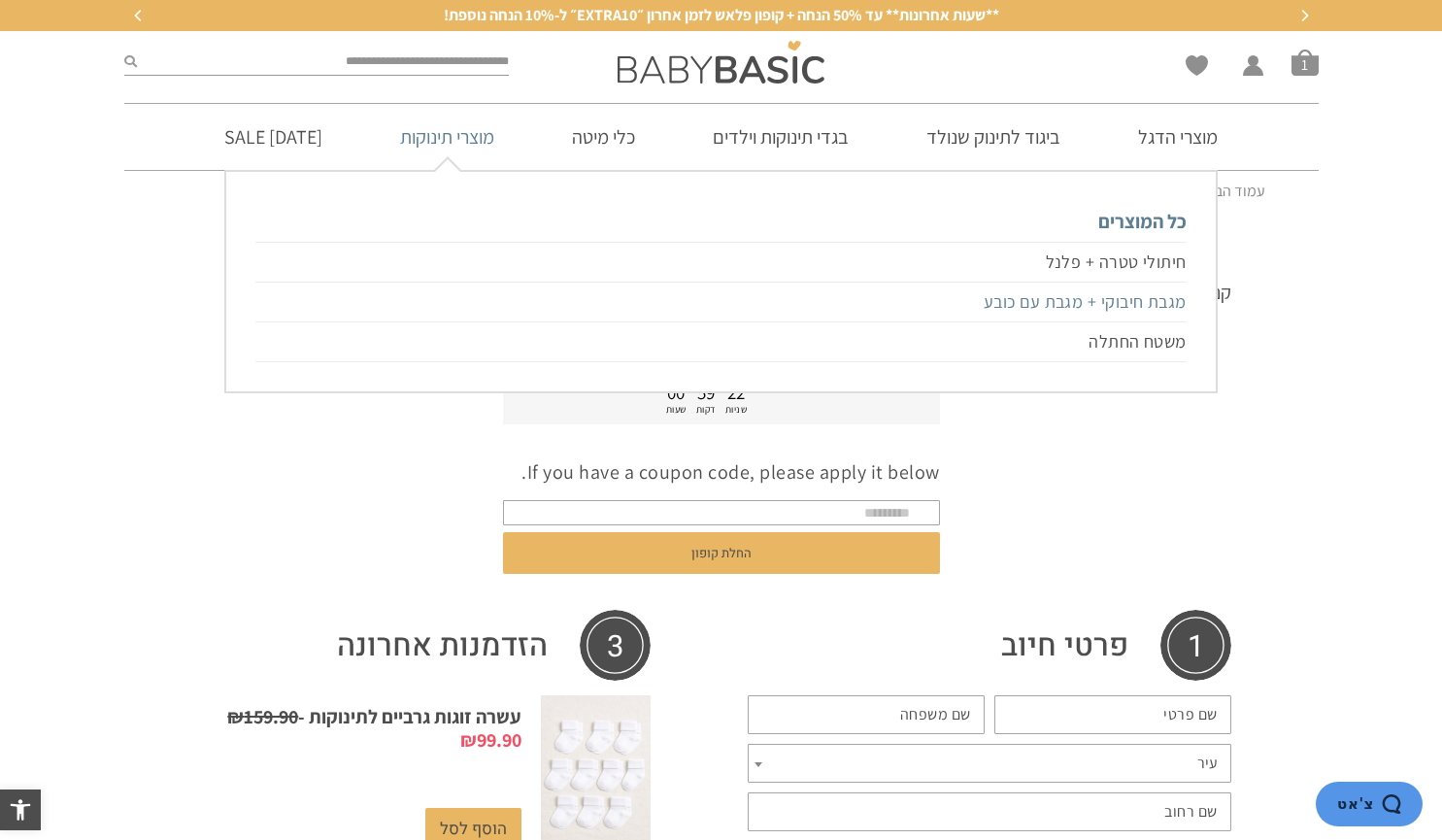
click at [1098, 299] on link "מגבת חיבוקי + מגבת עם כובע" at bounding box center [720, 302] width 930 height 40
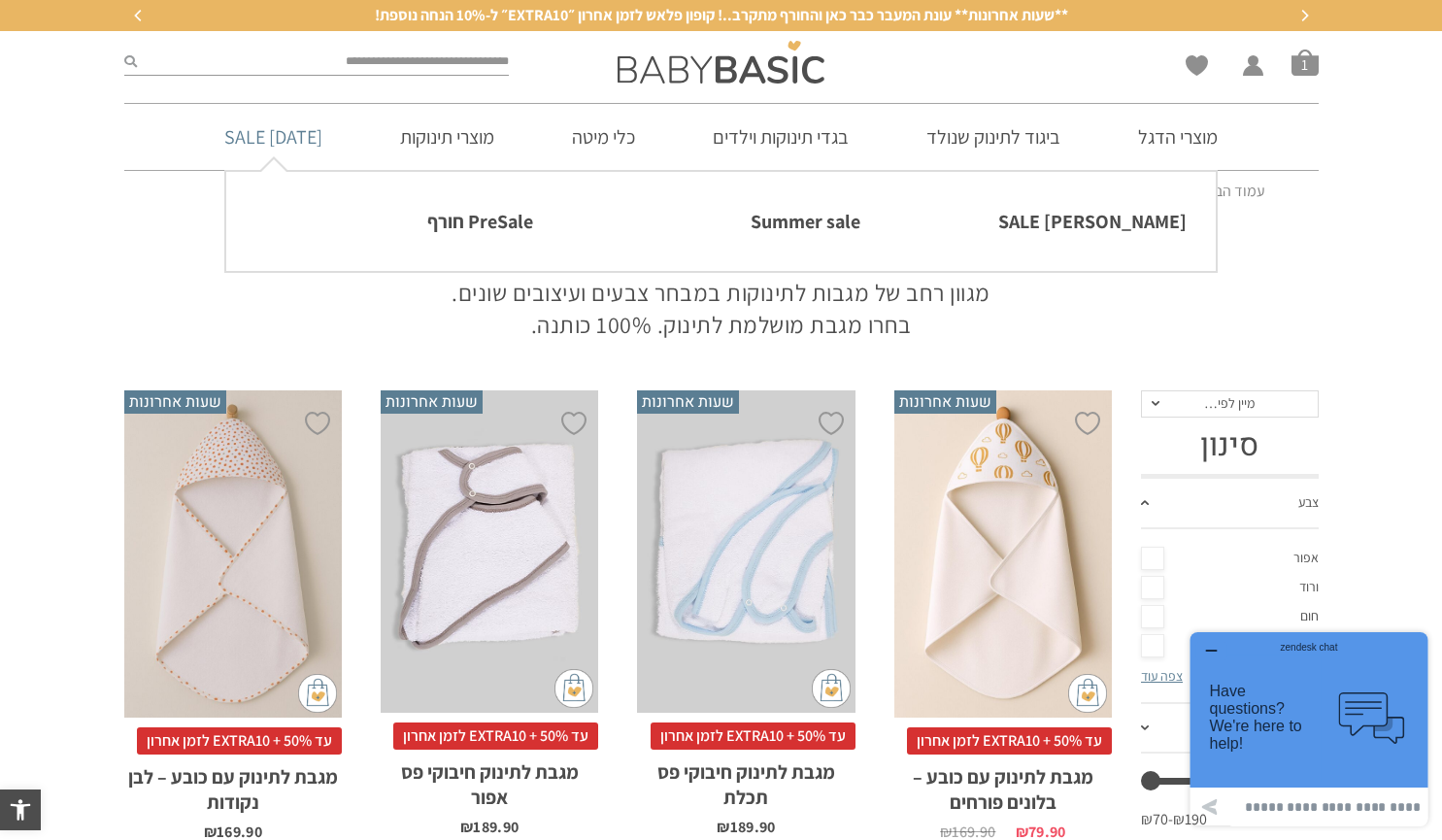
click at [299, 140] on link "[DATE] SALE" at bounding box center [272, 136] width 156 height 66
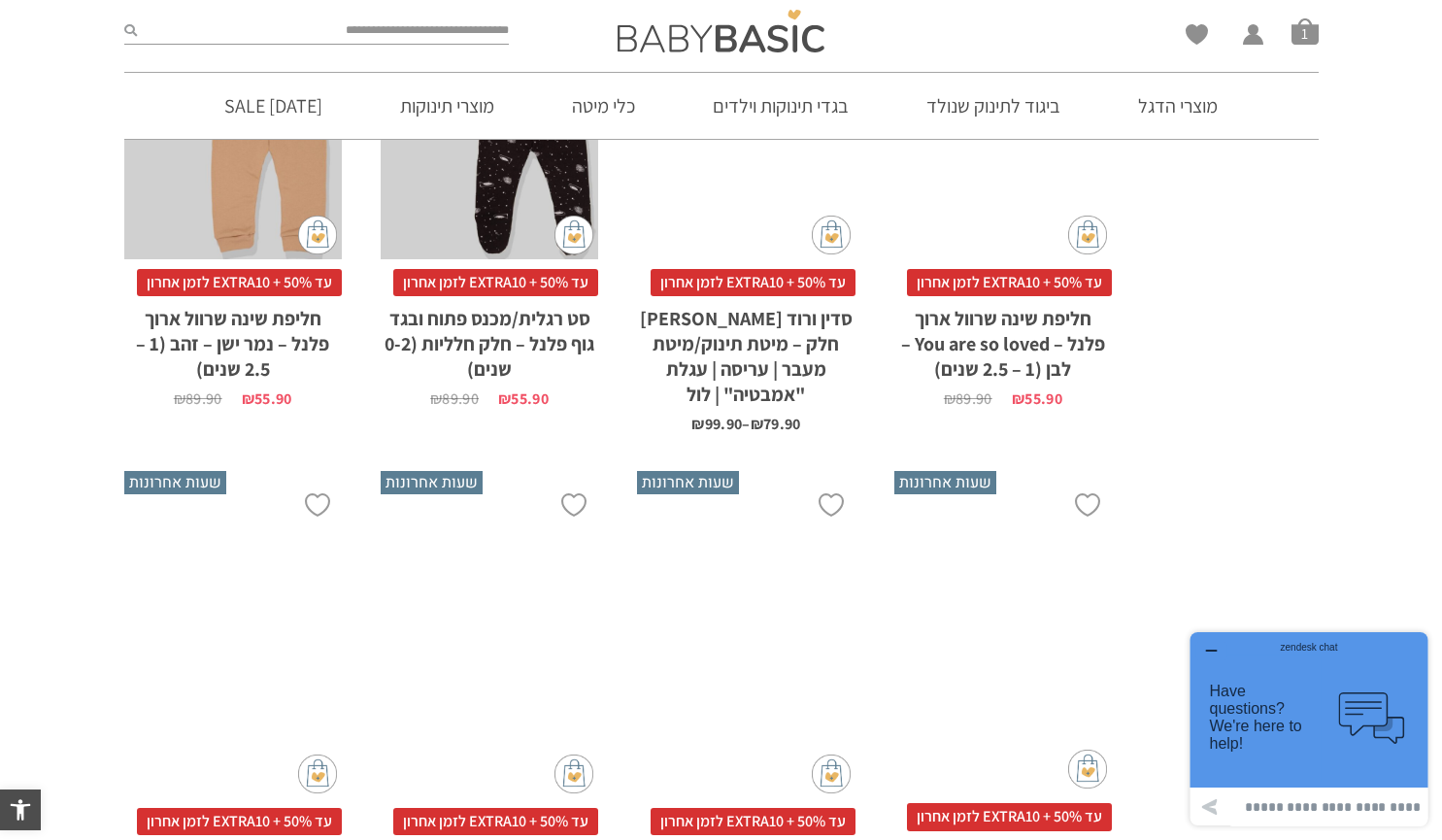
scroll to position [3815, 0]
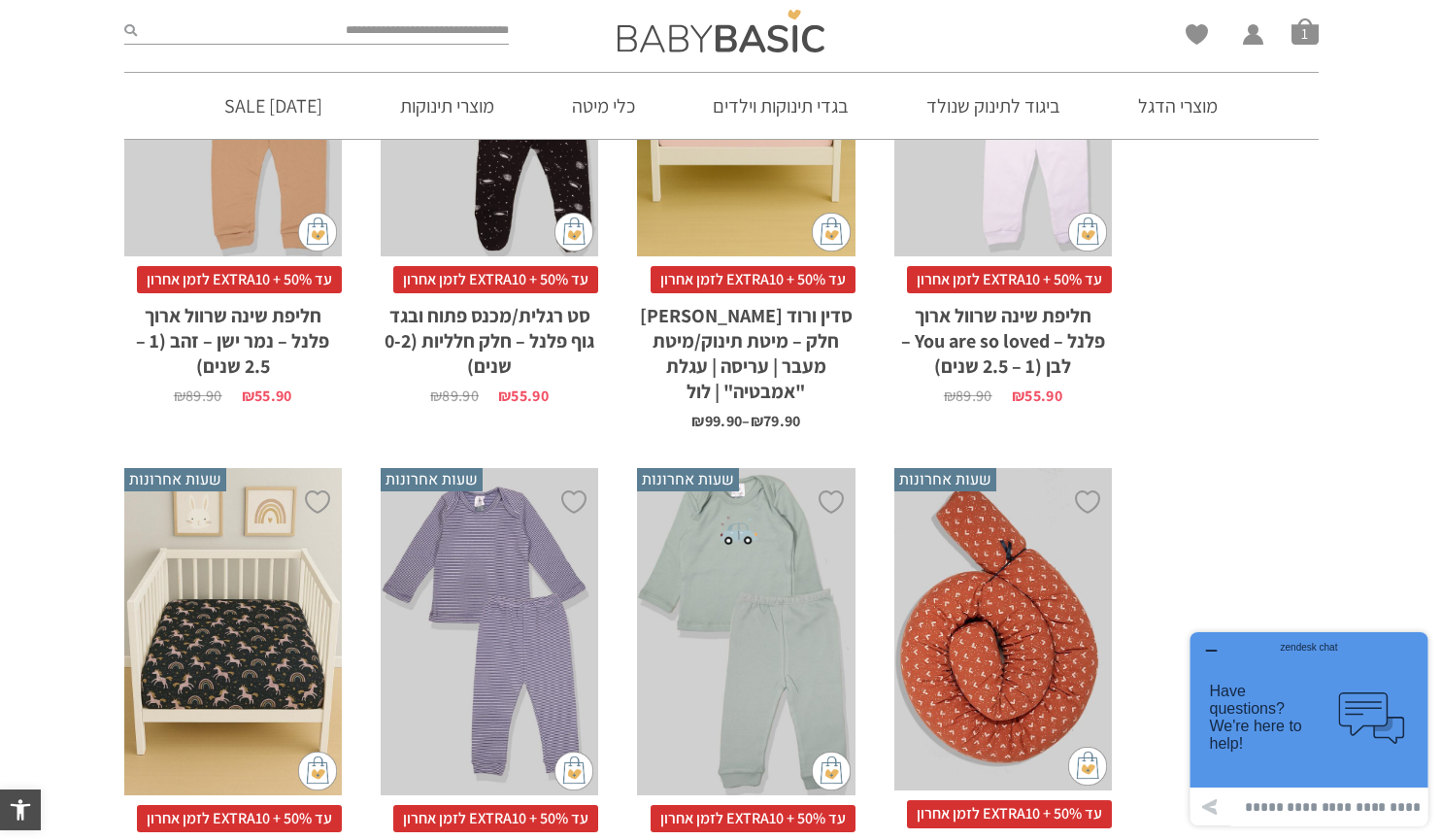
click at [1058, 800] on span "עד 50% + EXTRA10 לזמן אחרון" at bounding box center [1009, 813] width 205 height 27
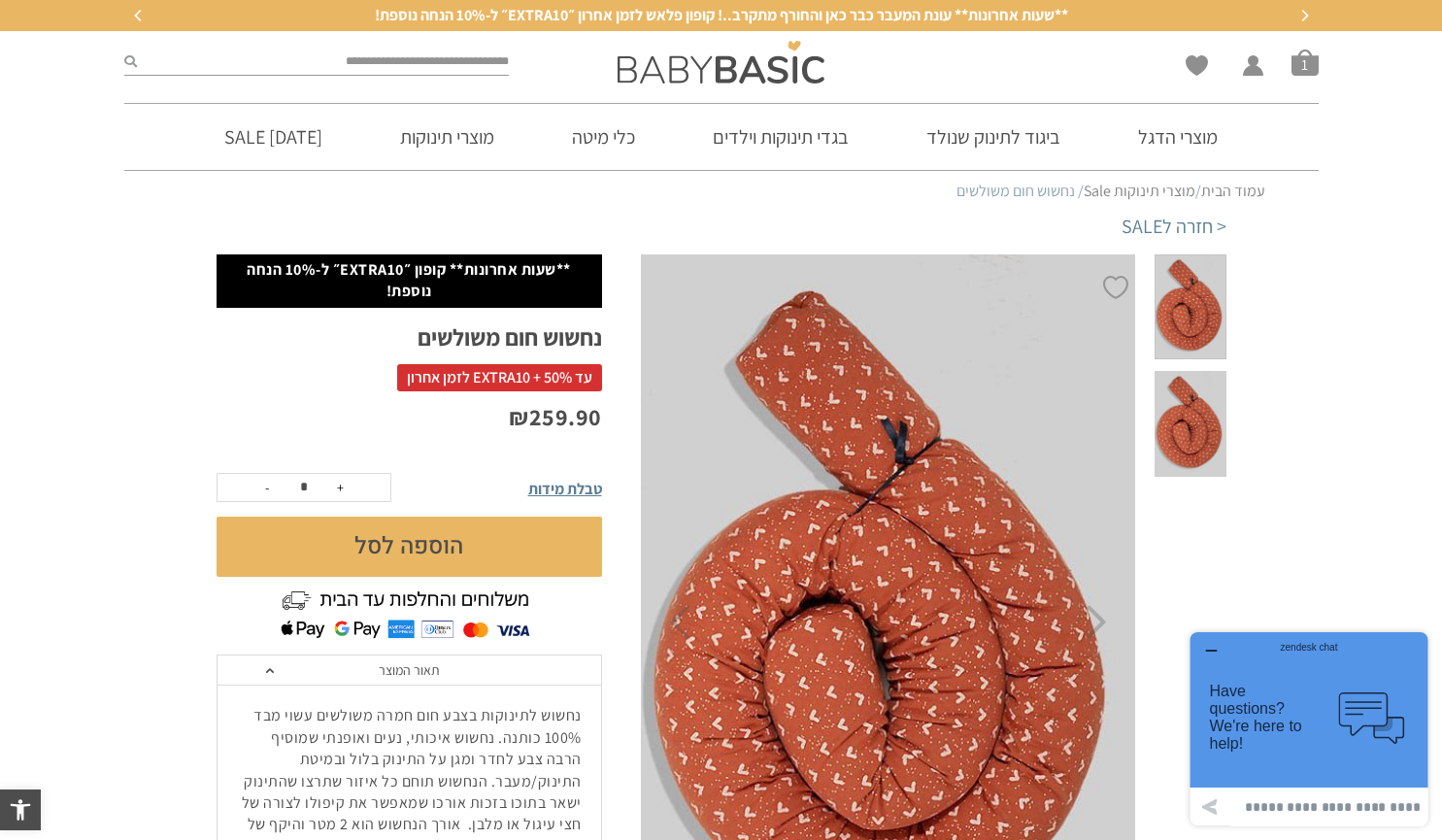
click at [721, 19] on span "**שעות אחרונות** עונת המעבר כבר כאן והחורף מתקרב..! קופון פלאש לזמן אחרון ״EXTR…" at bounding box center [721, 15] width 693 height 21
